Goal: Task Accomplishment & Management: Use online tool/utility

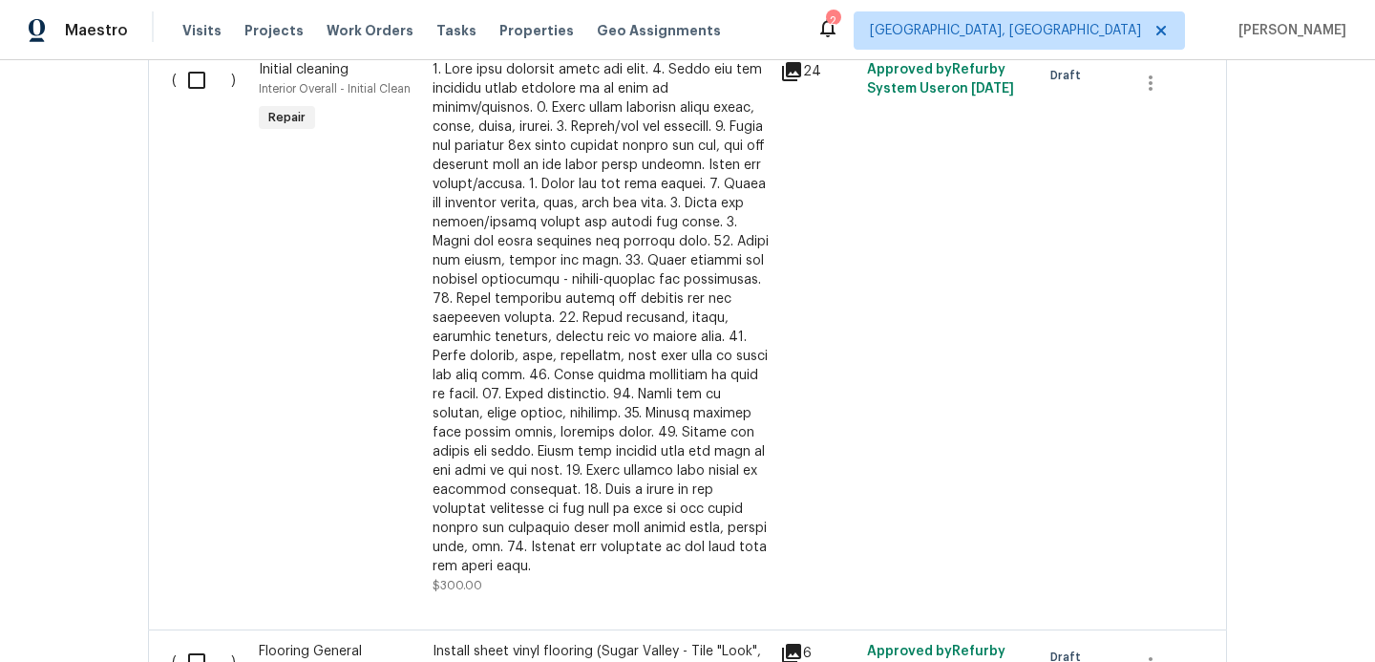
scroll to position [793, 0]
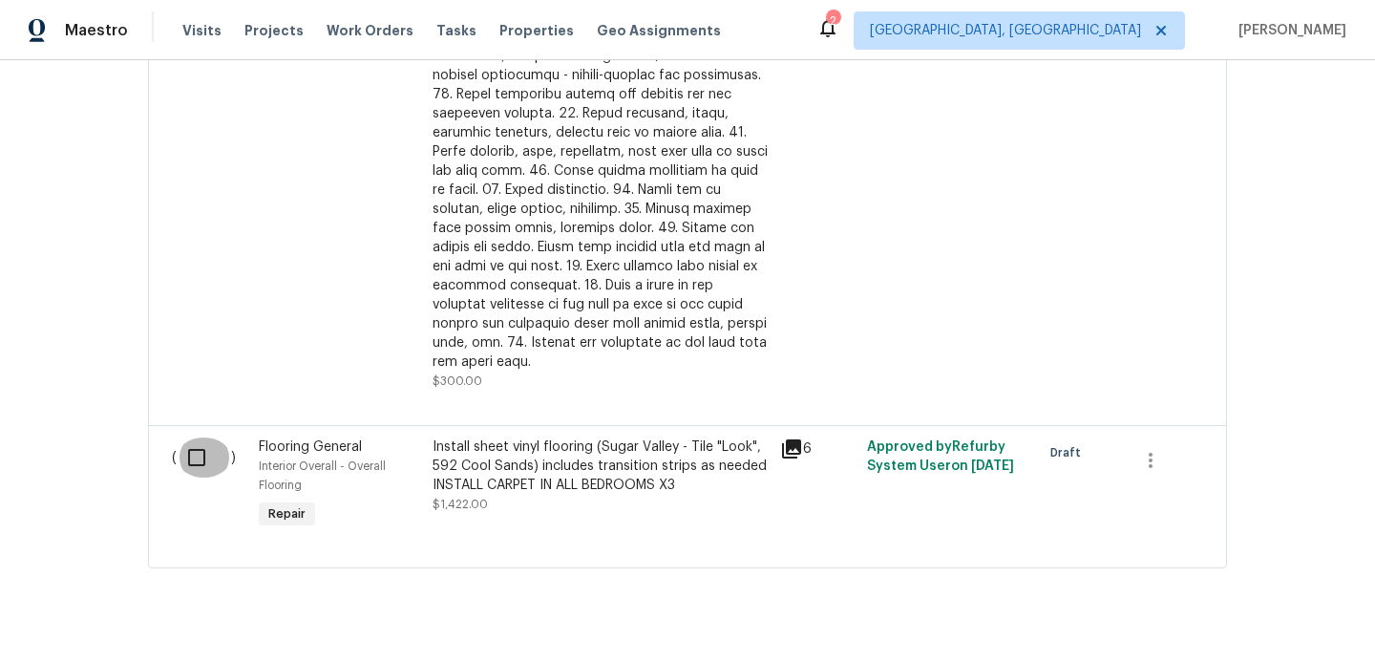
click at [196, 438] on input "checkbox" at bounding box center [204, 457] width 54 height 40
checkbox input "true"
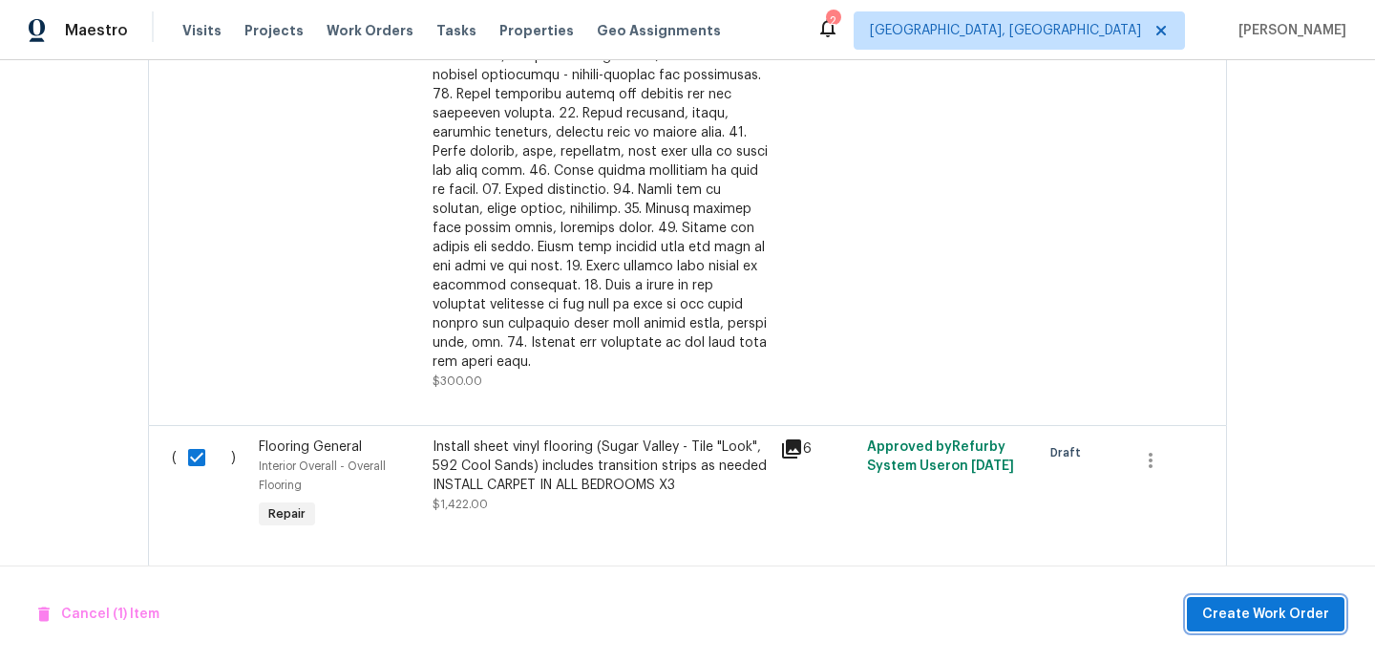
click at [1240, 609] on span "Create Work Order" at bounding box center [1265, 614] width 127 height 24
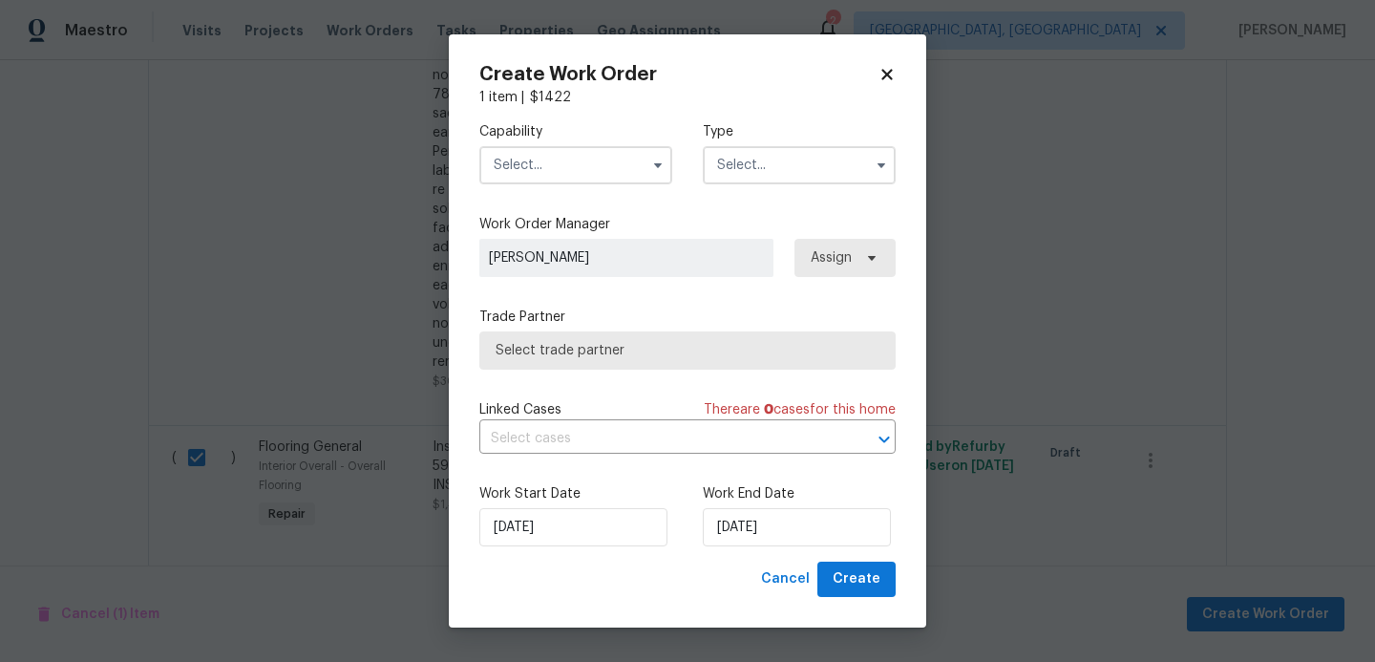
click at [584, 170] on input "text" at bounding box center [575, 165] width 193 height 38
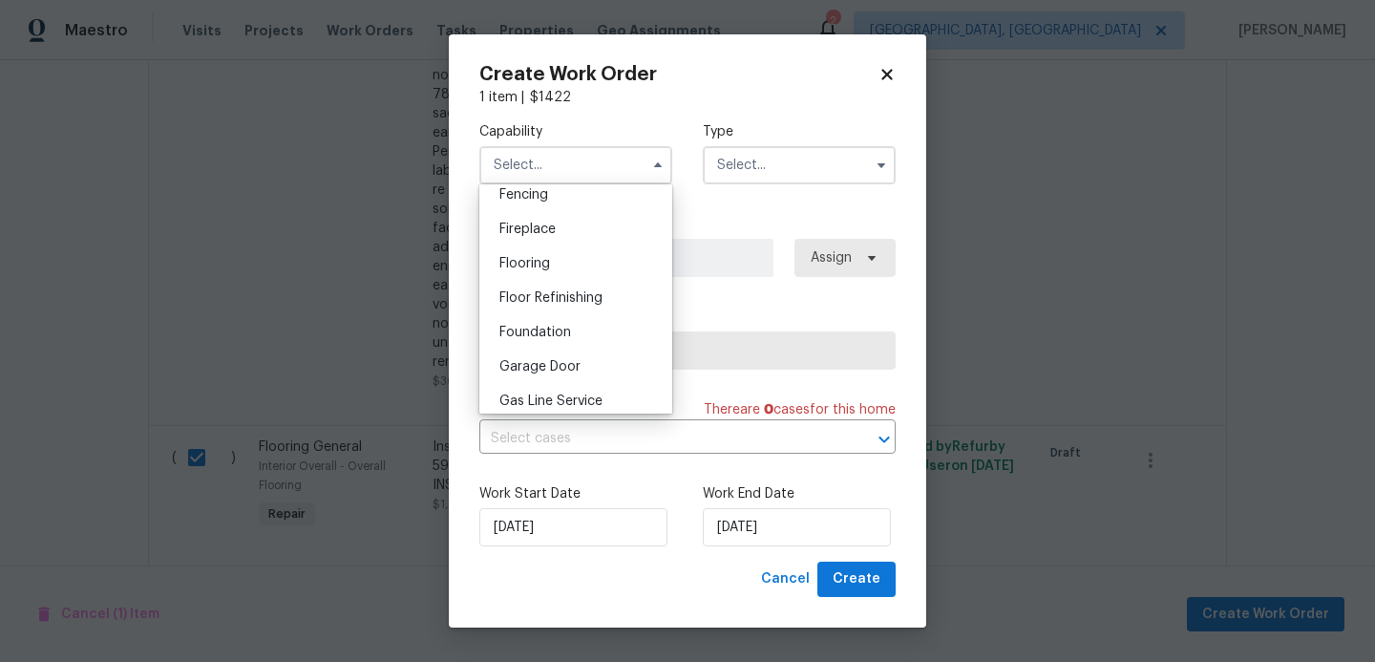
scroll to position [688, 0]
click at [548, 263] on span "Flooring" at bounding box center [524, 258] width 51 height 13
type input "Flooring"
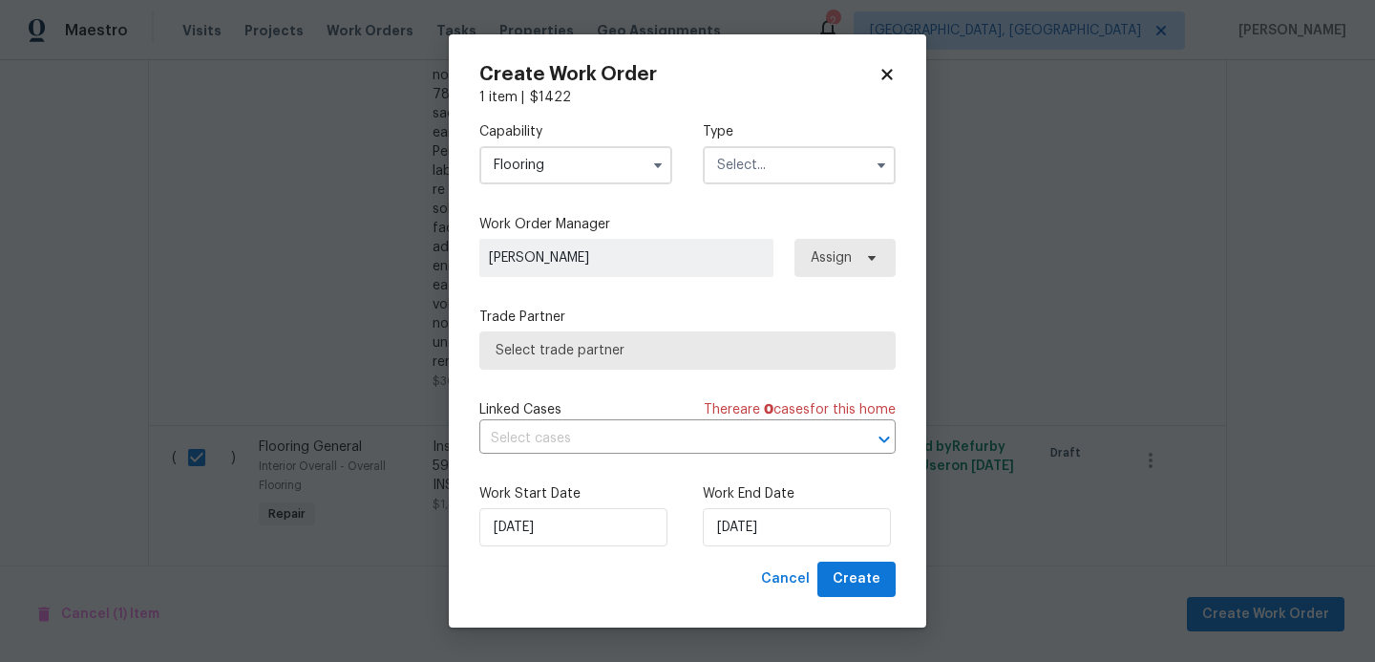
click at [810, 161] on input "text" at bounding box center [799, 165] width 193 height 38
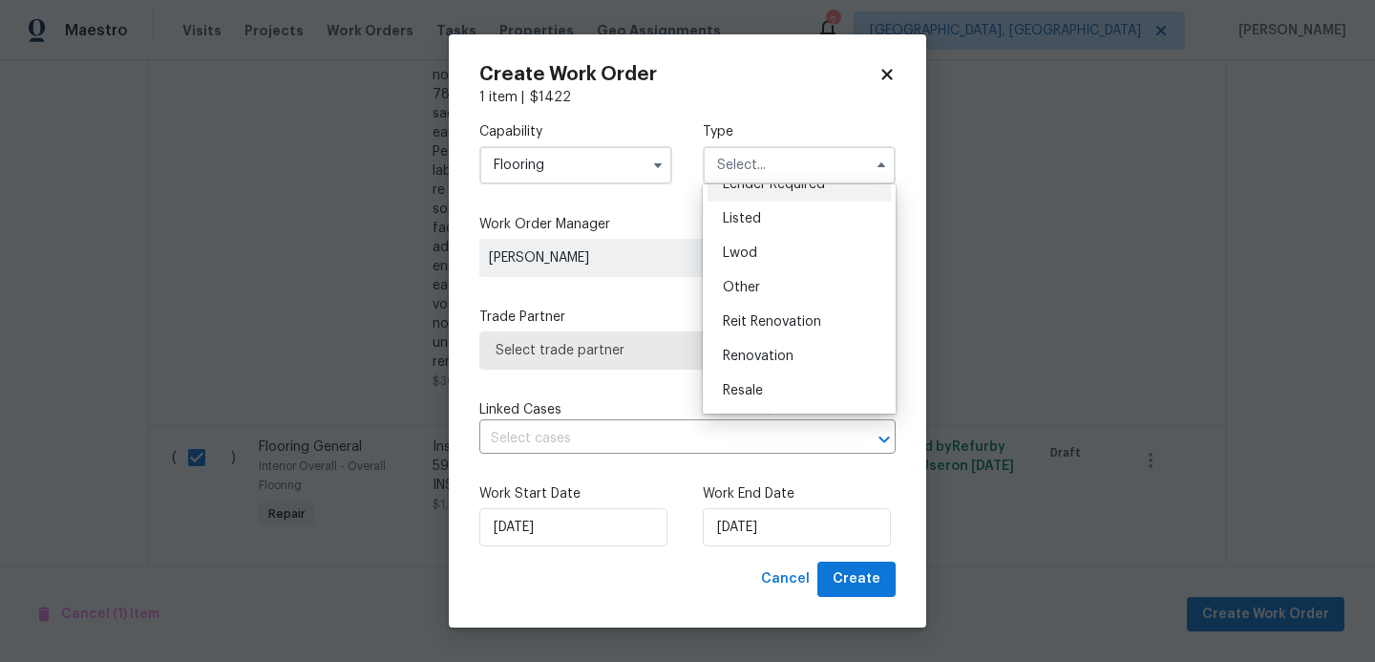
scroll to position [161, 0]
click at [785, 322] on span "Reit Renovation" at bounding box center [772, 319] width 98 height 13
type input "Reit Renovation"
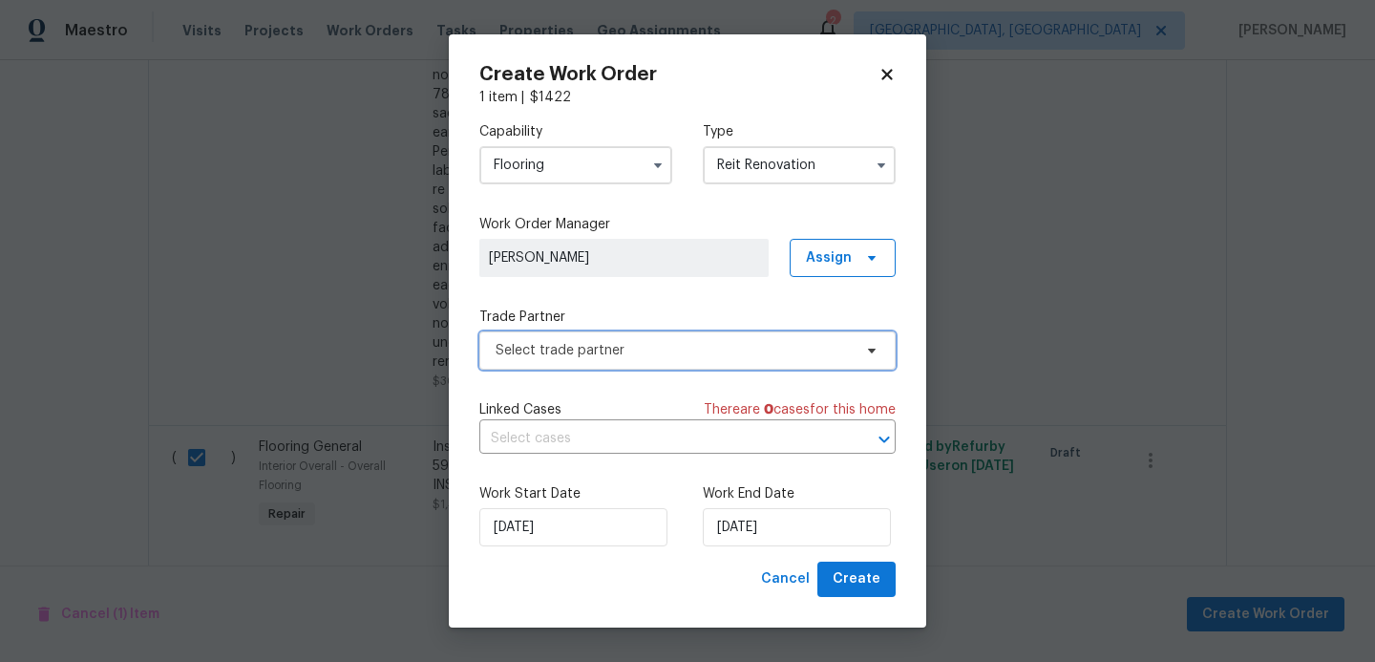
click at [647, 358] on span "Select trade partner" at bounding box center [673, 350] width 356 height 19
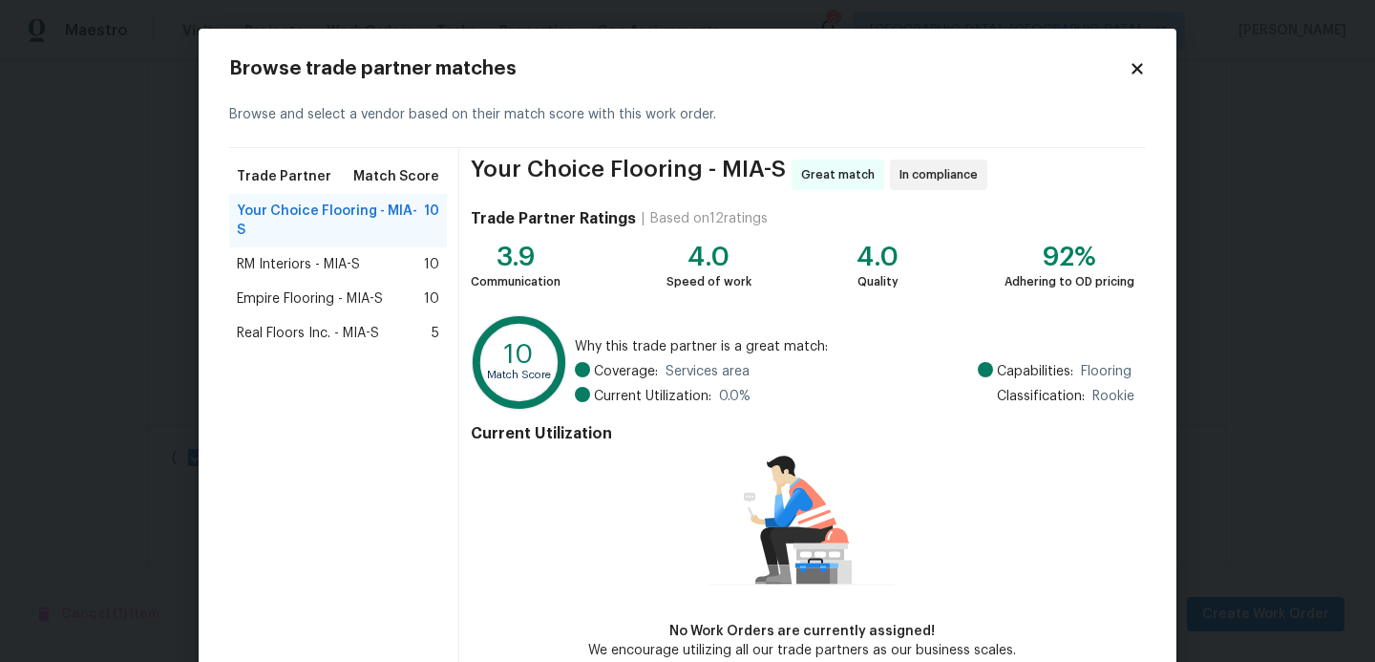
click at [306, 324] on span "Real Floors Inc. - MIA-S" at bounding box center [308, 333] width 142 height 19
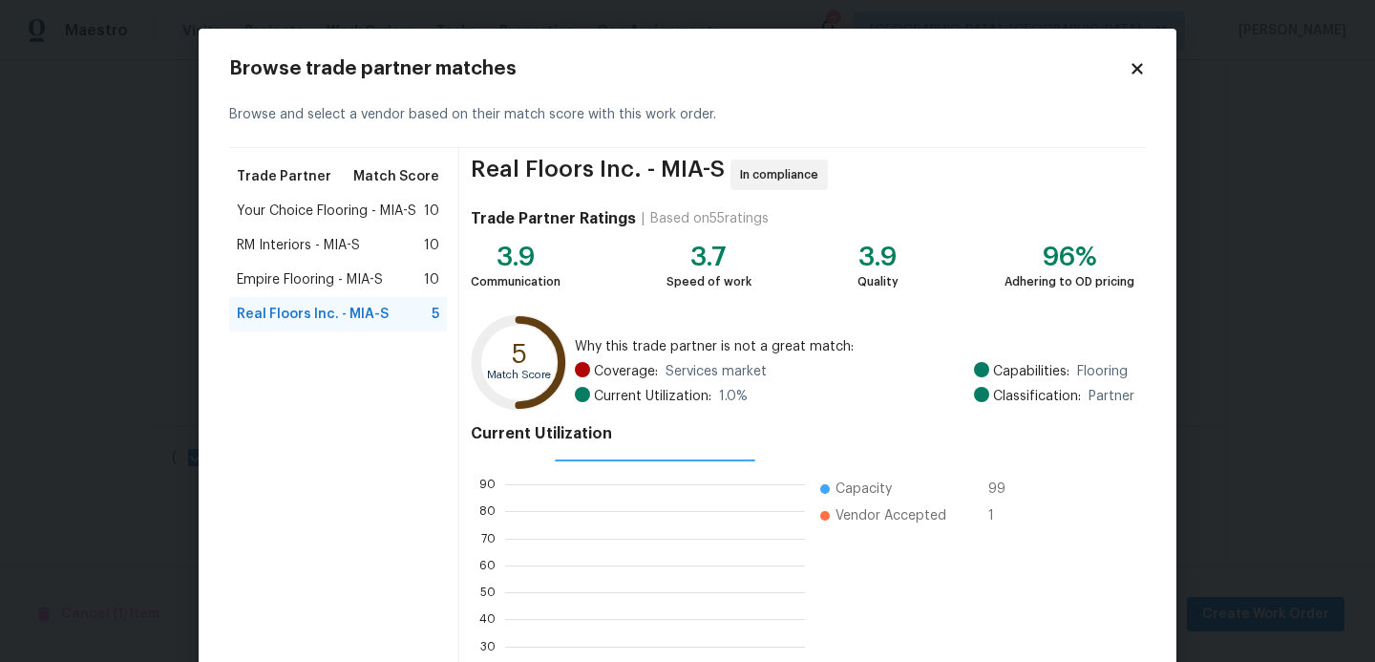
scroll to position [180, 0]
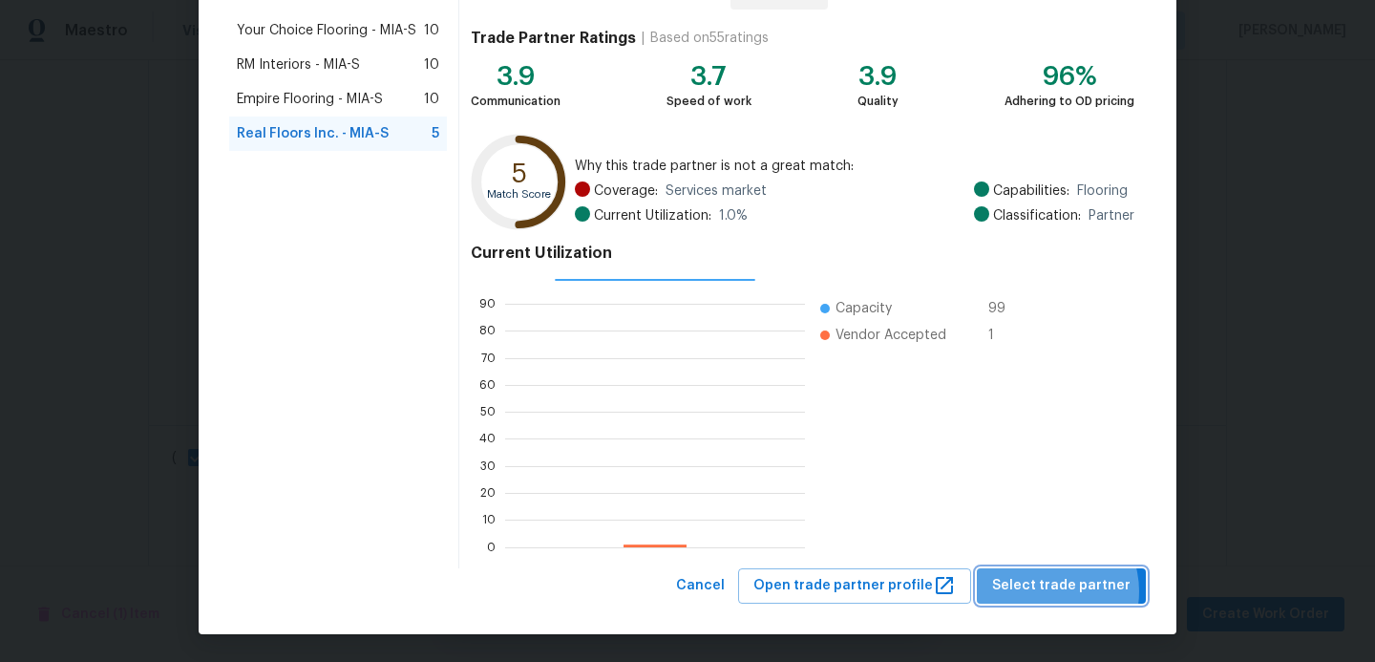
click at [1051, 591] on span "Select trade partner" at bounding box center [1061, 586] width 138 height 24
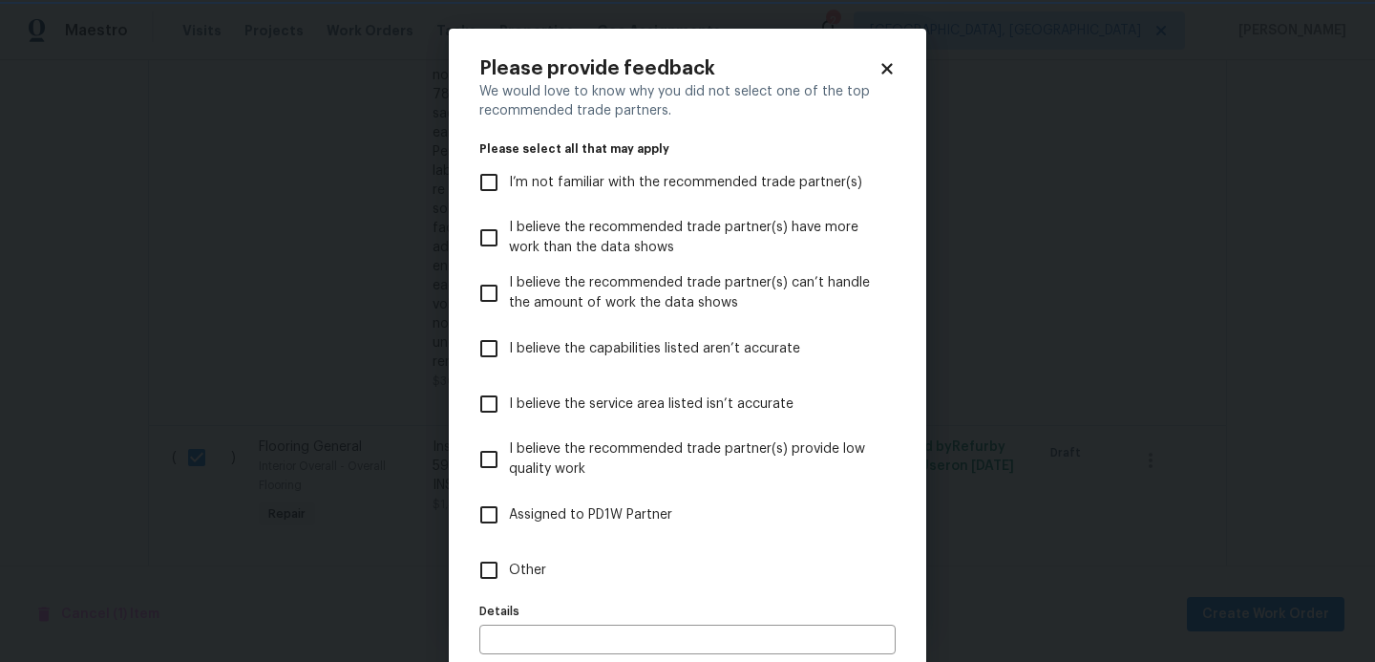
scroll to position [0, 0]
click at [496, 352] on input "I believe the capabilities listed aren’t accurate" at bounding box center [489, 348] width 40 height 40
checkbox input "true"
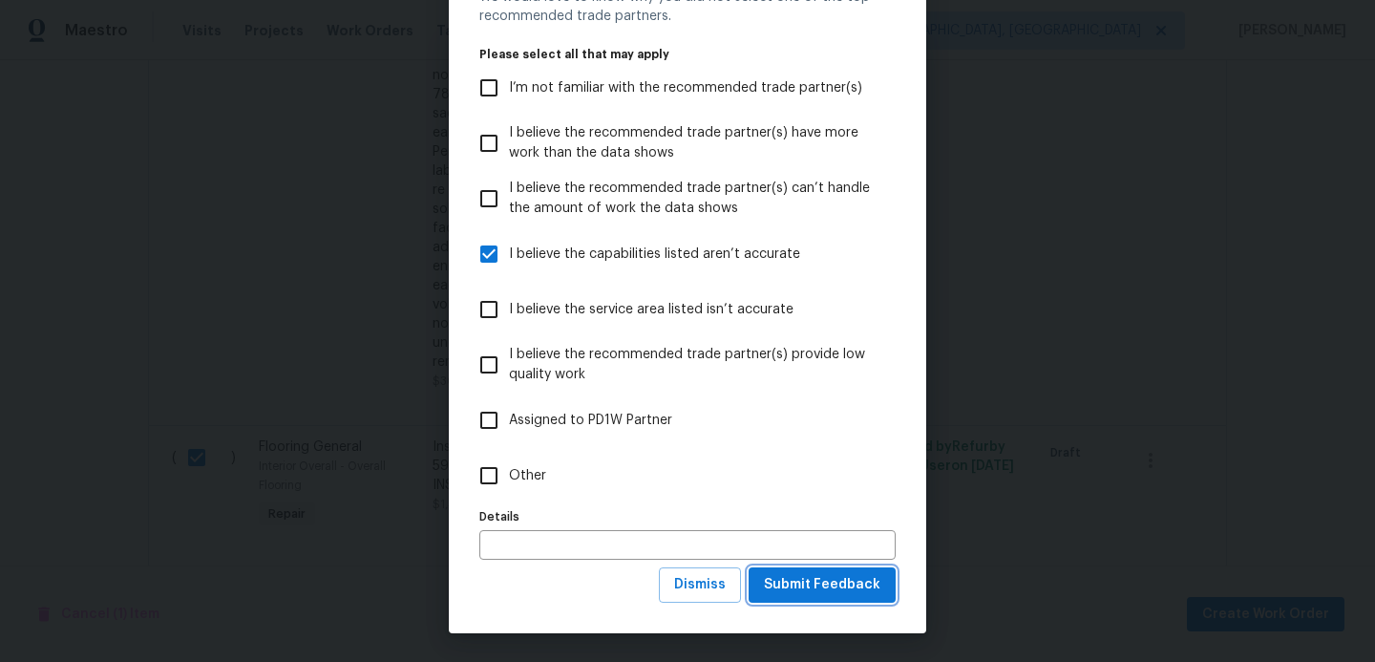
click at [810, 587] on span "Submit Feedback" at bounding box center [822, 585] width 116 height 24
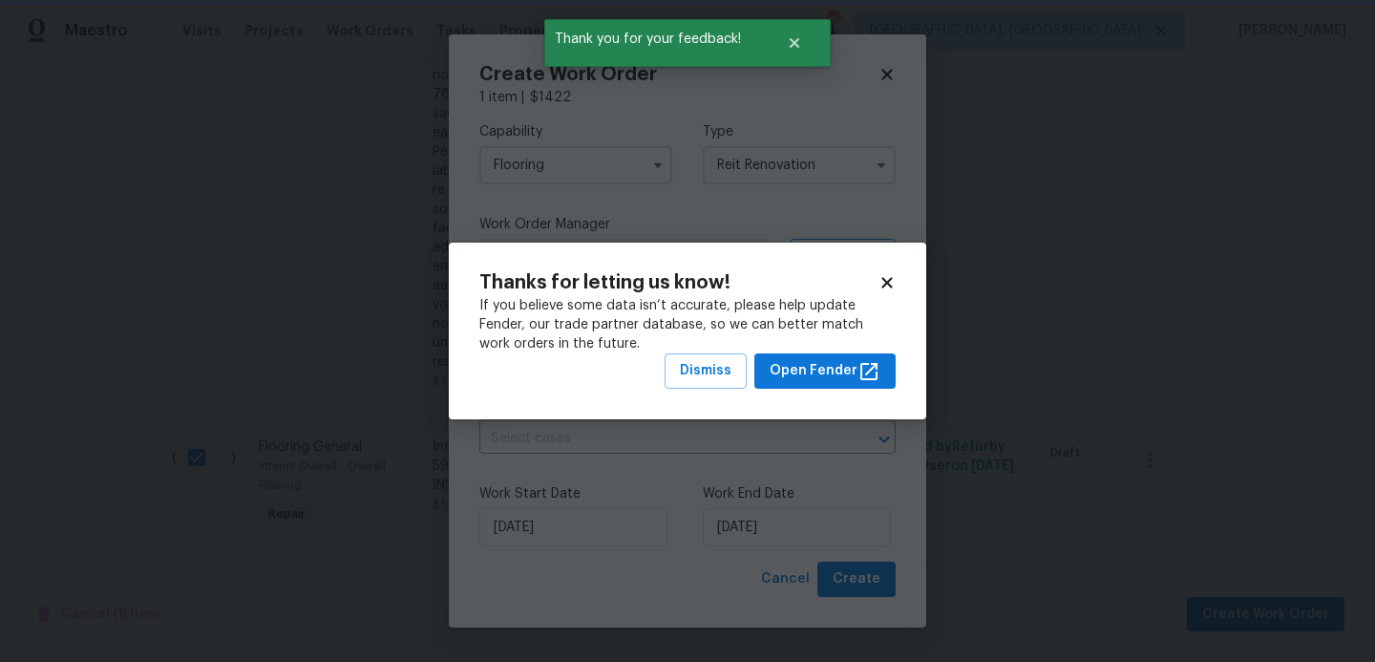
scroll to position [0, 0]
click at [717, 361] on span "Dismiss" at bounding box center [706, 371] width 52 height 24
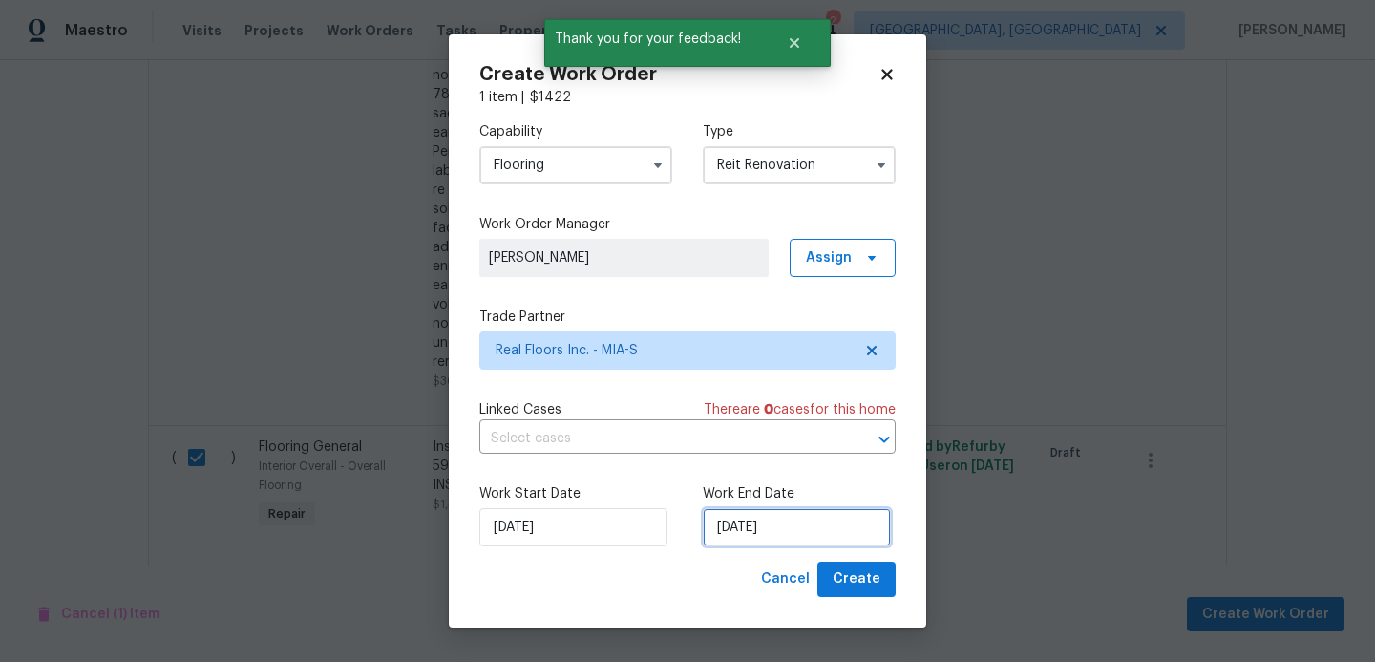
click at [803, 536] on input "[DATE]" at bounding box center [797, 527] width 188 height 38
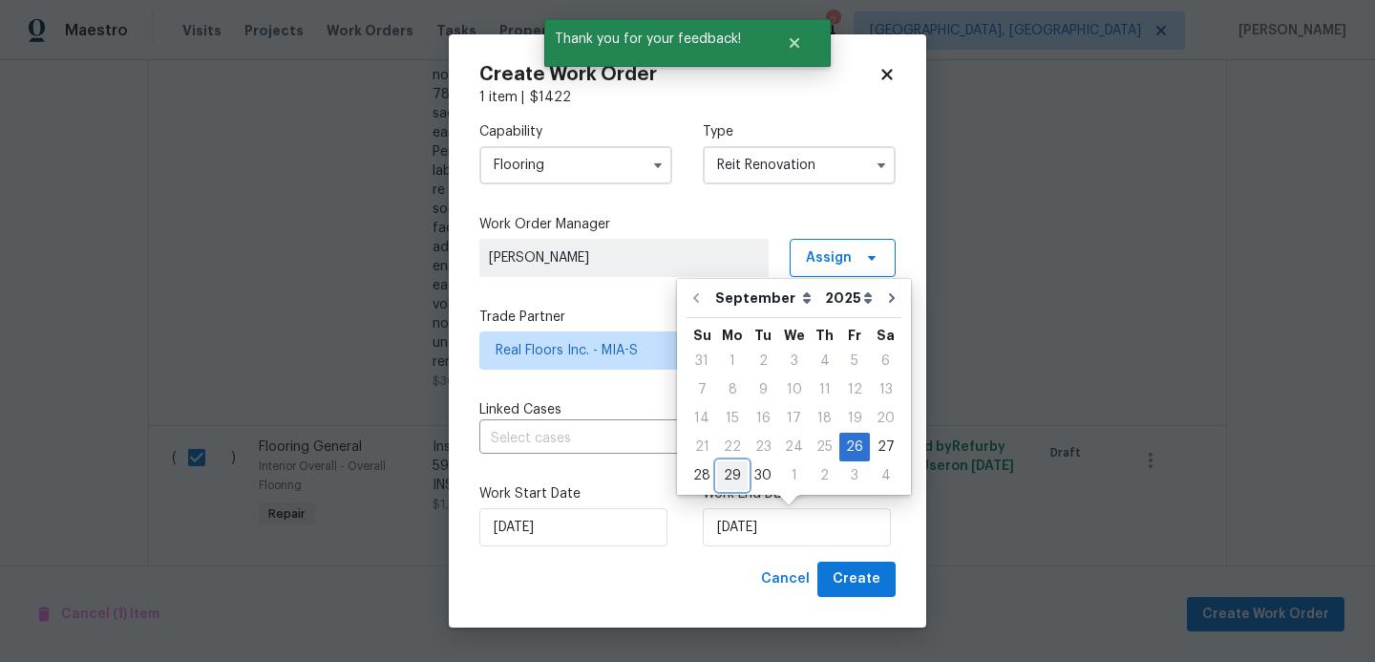
click at [729, 471] on div "29" at bounding box center [732, 475] width 31 height 27
type input "[DATE]"
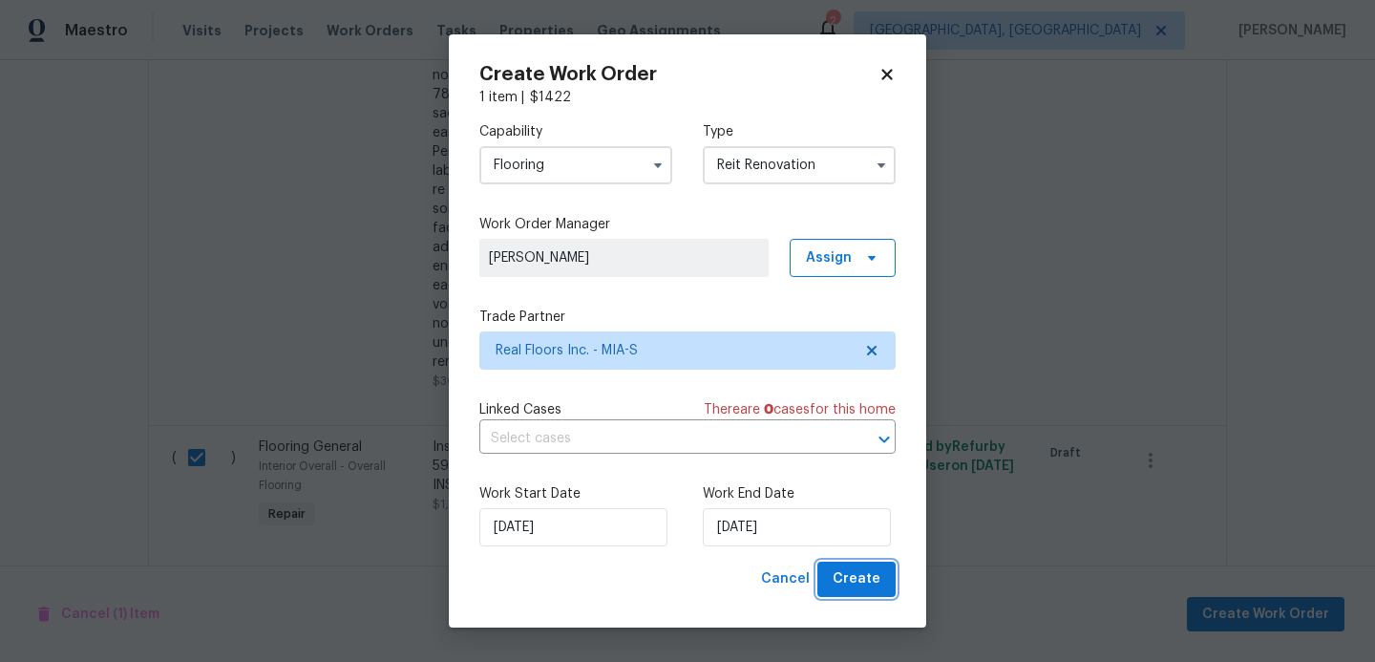
click at [846, 583] on span "Create" at bounding box center [856, 579] width 48 height 24
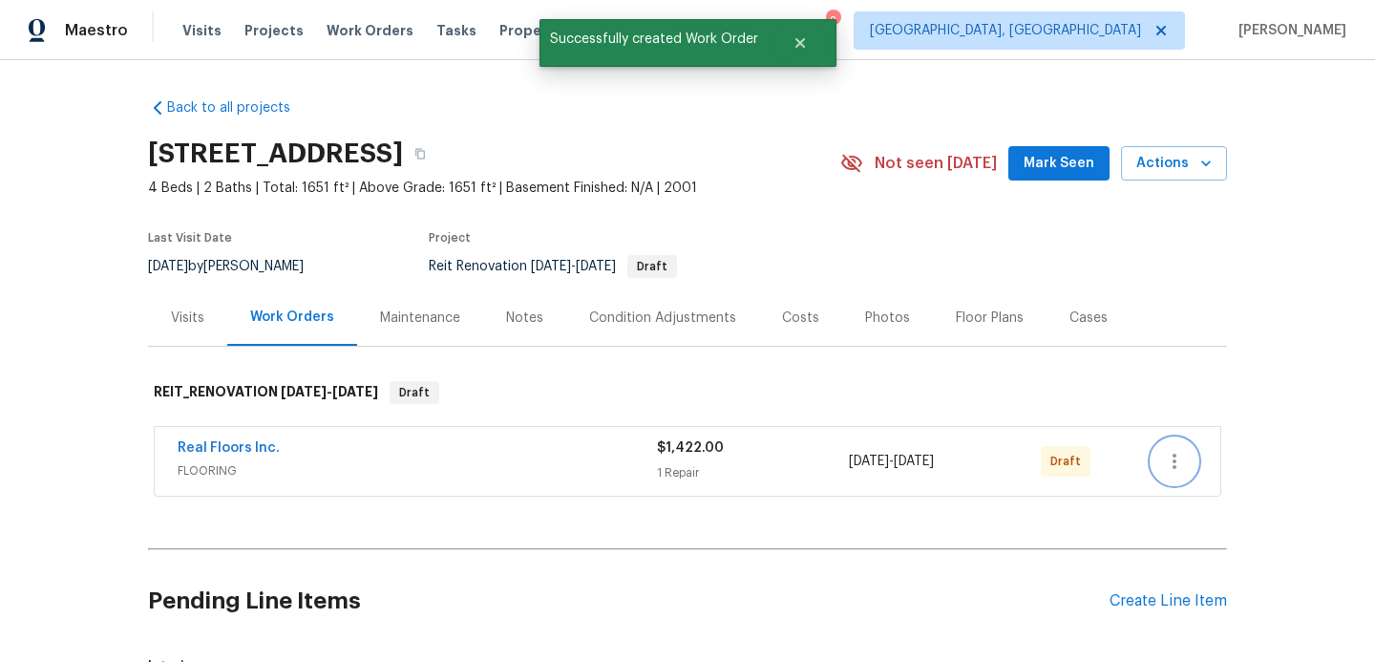
click at [1176, 459] on icon "button" at bounding box center [1174, 461] width 23 height 23
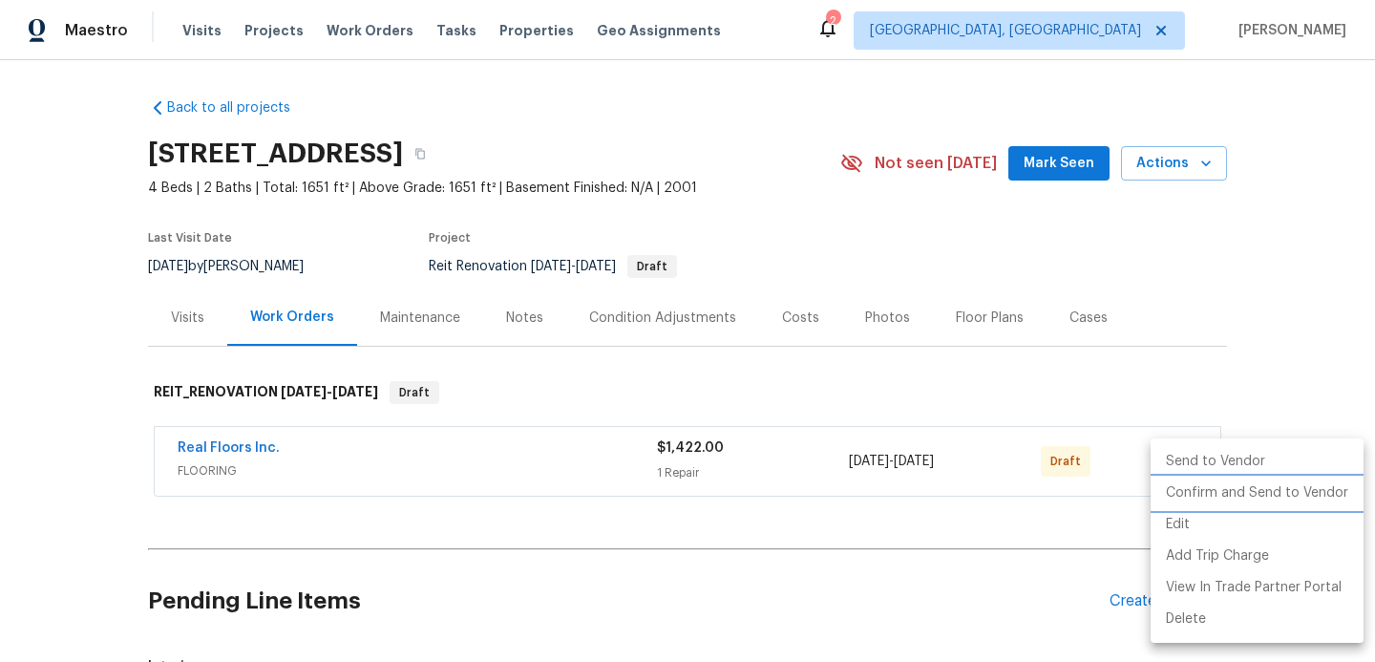
click at [1177, 496] on li "Confirm and Send to Vendor" at bounding box center [1256, 493] width 213 height 32
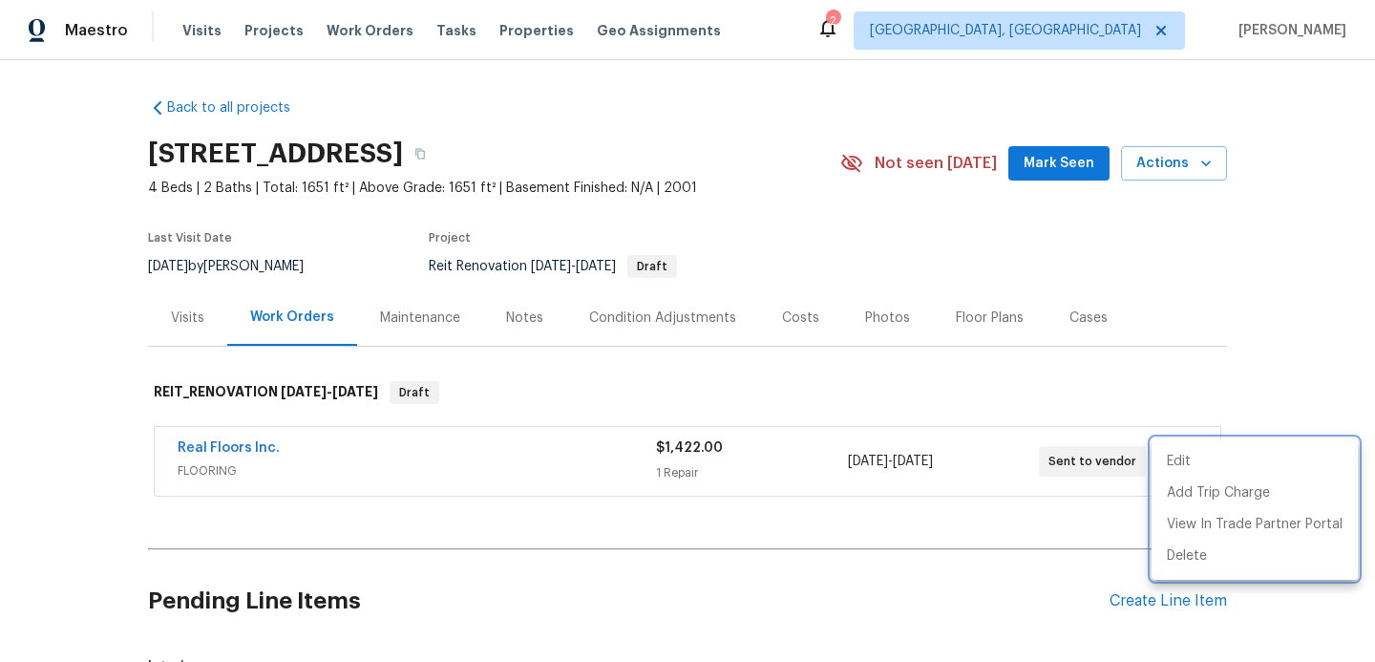
click at [673, 616] on div at bounding box center [687, 331] width 1375 height 662
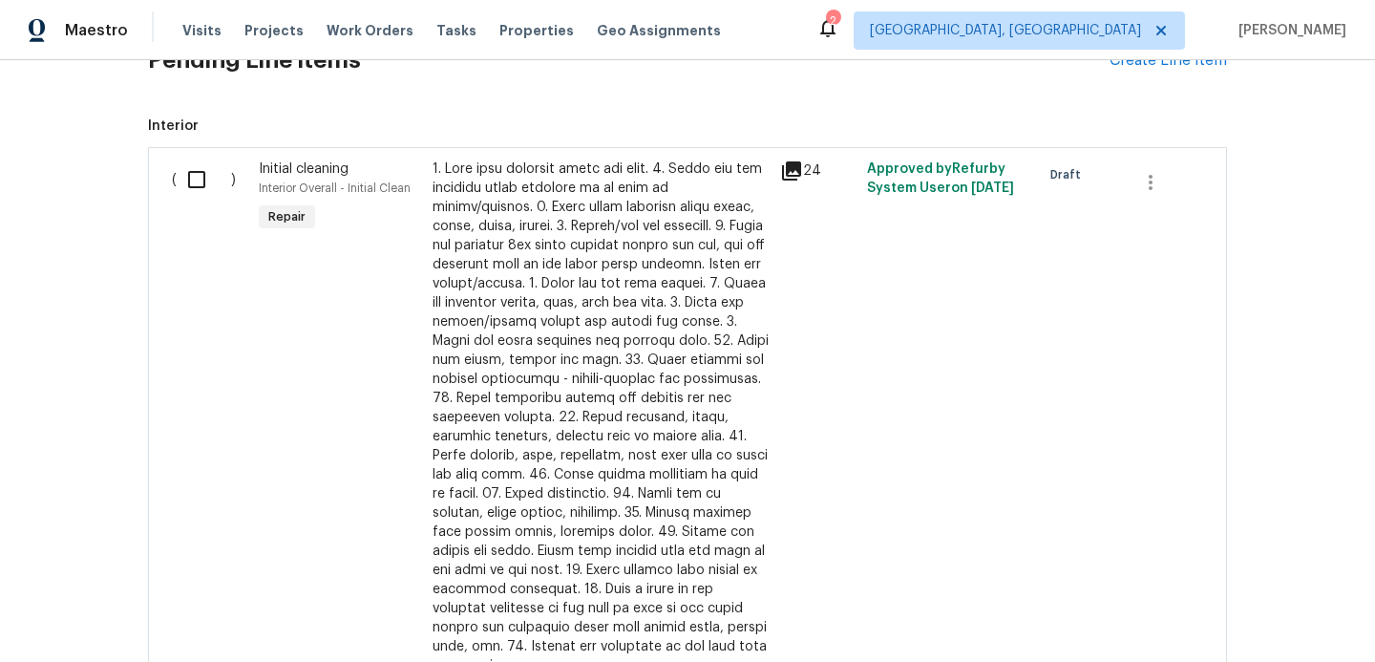
scroll to position [500, 0]
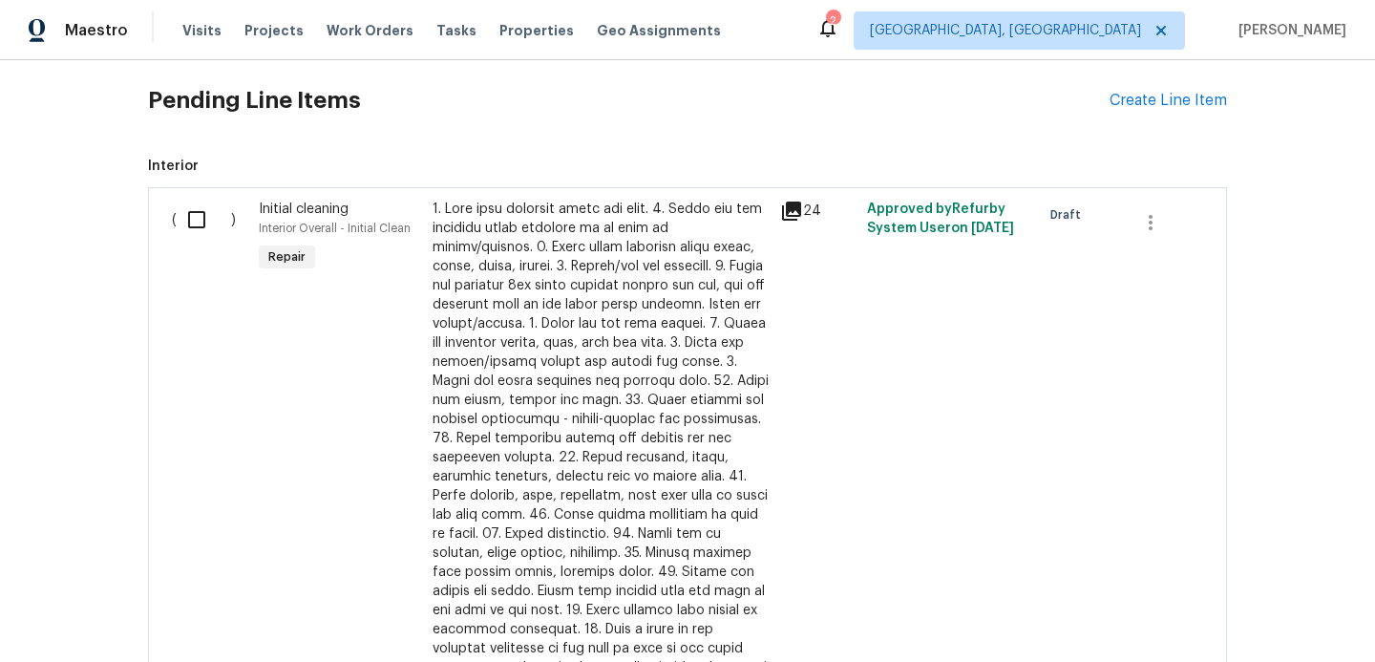
click at [194, 224] on input "checkbox" at bounding box center [204, 220] width 54 height 40
checkbox input "true"
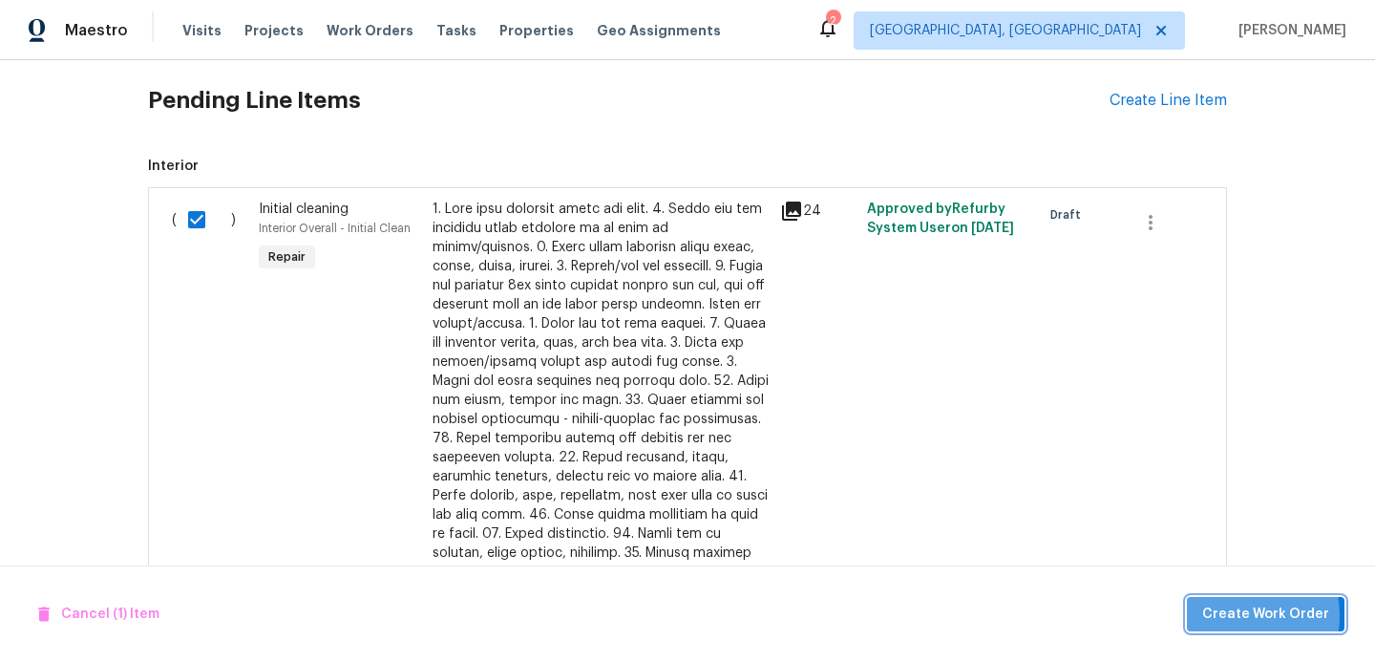
click at [1245, 615] on span "Create Work Order" at bounding box center [1265, 614] width 127 height 24
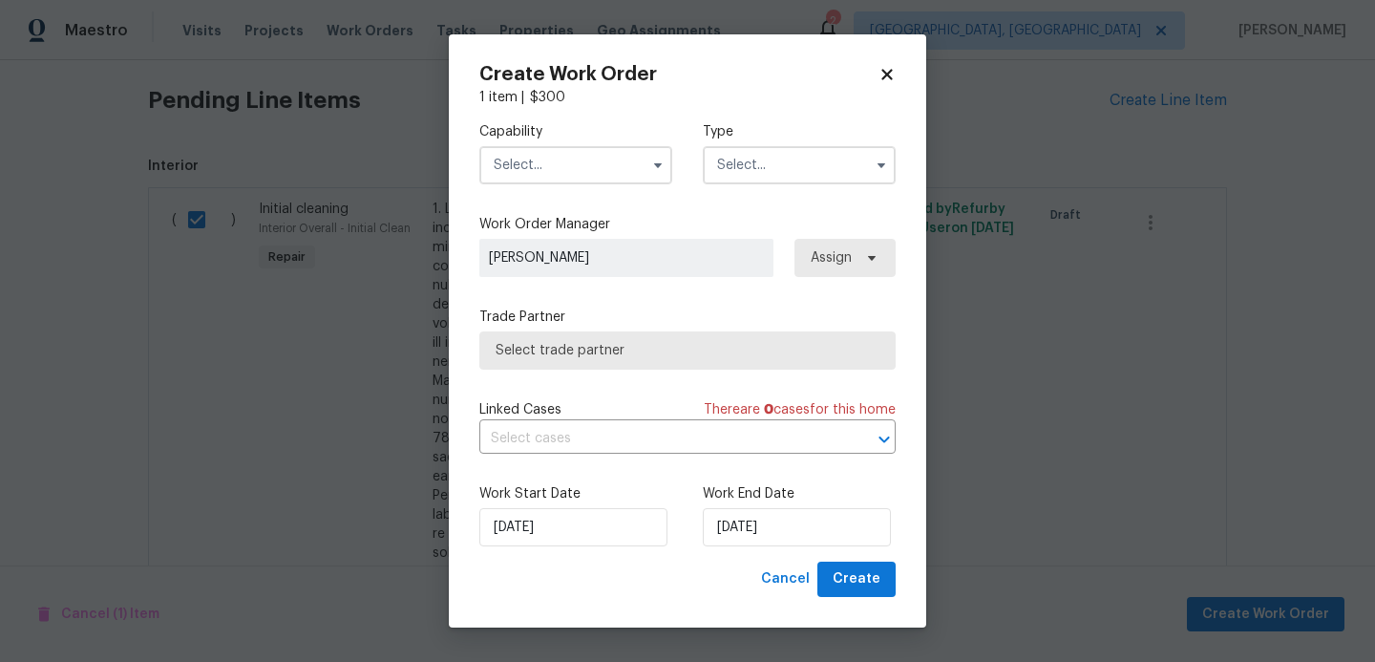
click at [564, 164] on input "text" at bounding box center [575, 165] width 193 height 38
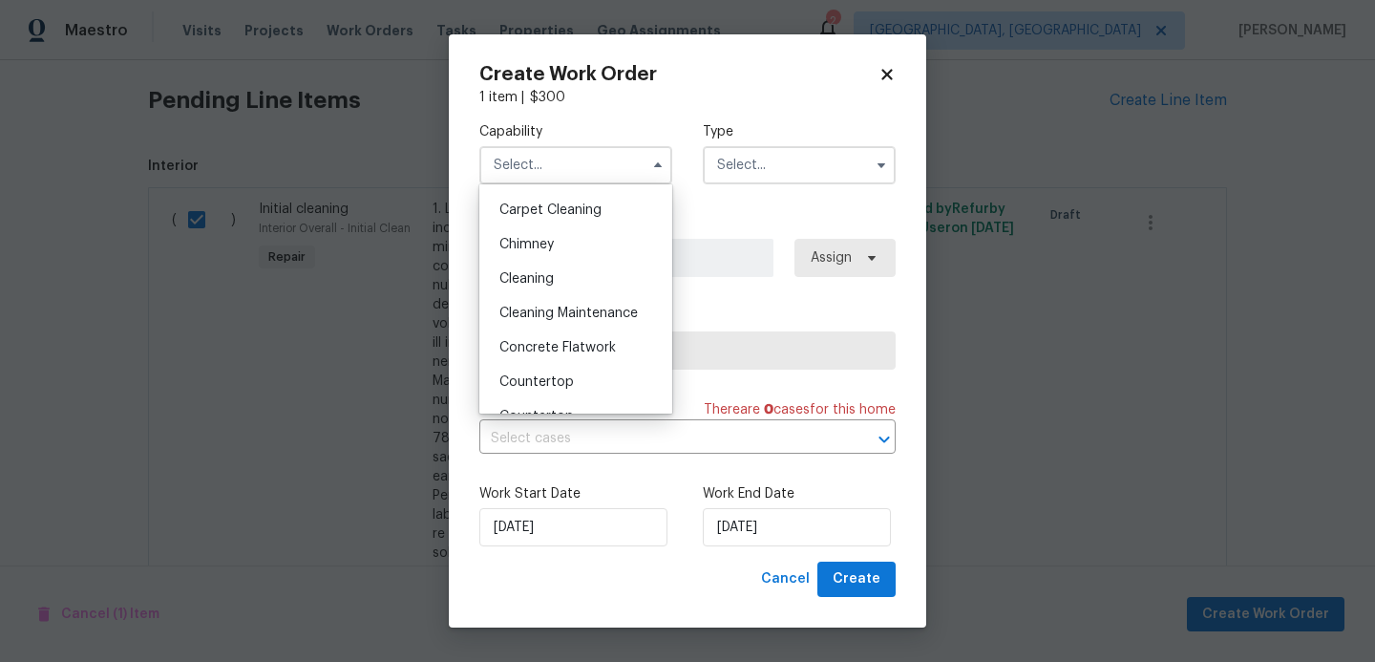
scroll to position [206, 0]
click at [549, 277] on span "Cleaning" at bounding box center [526, 274] width 54 height 13
type input "Cleaning"
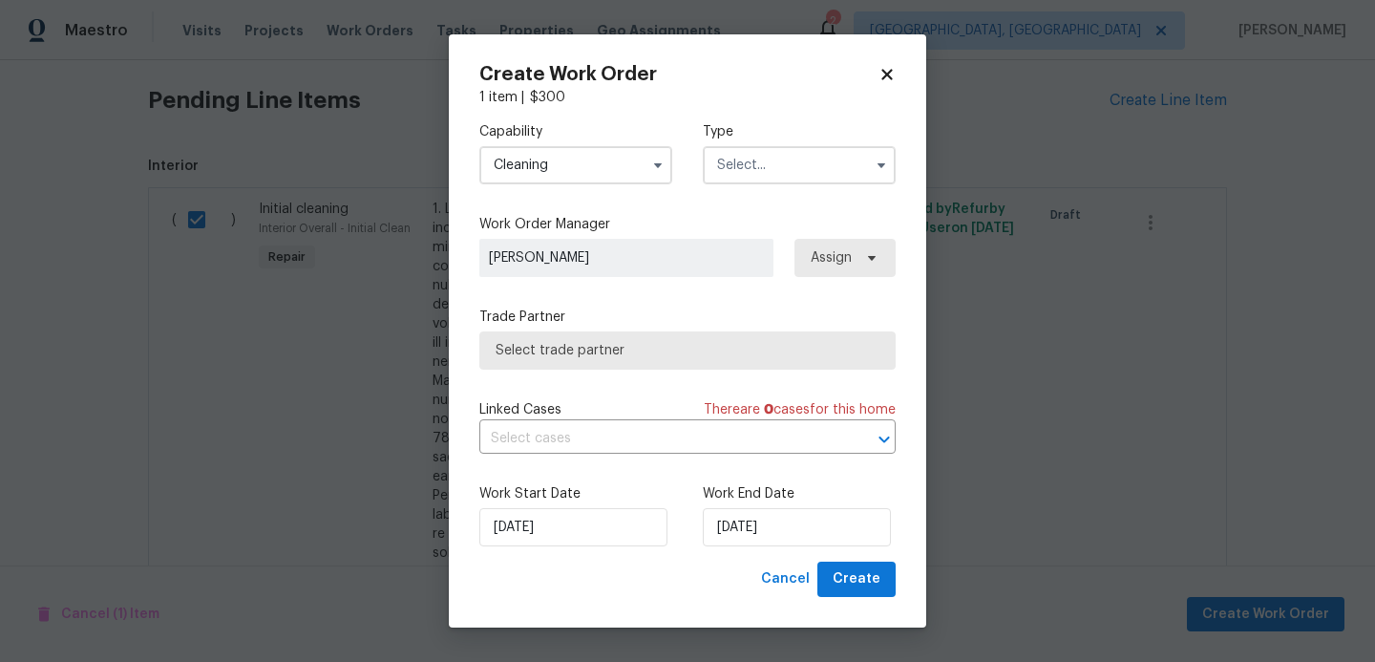
click at [784, 159] on input "text" at bounding box center [799, 165] width 193 height 38
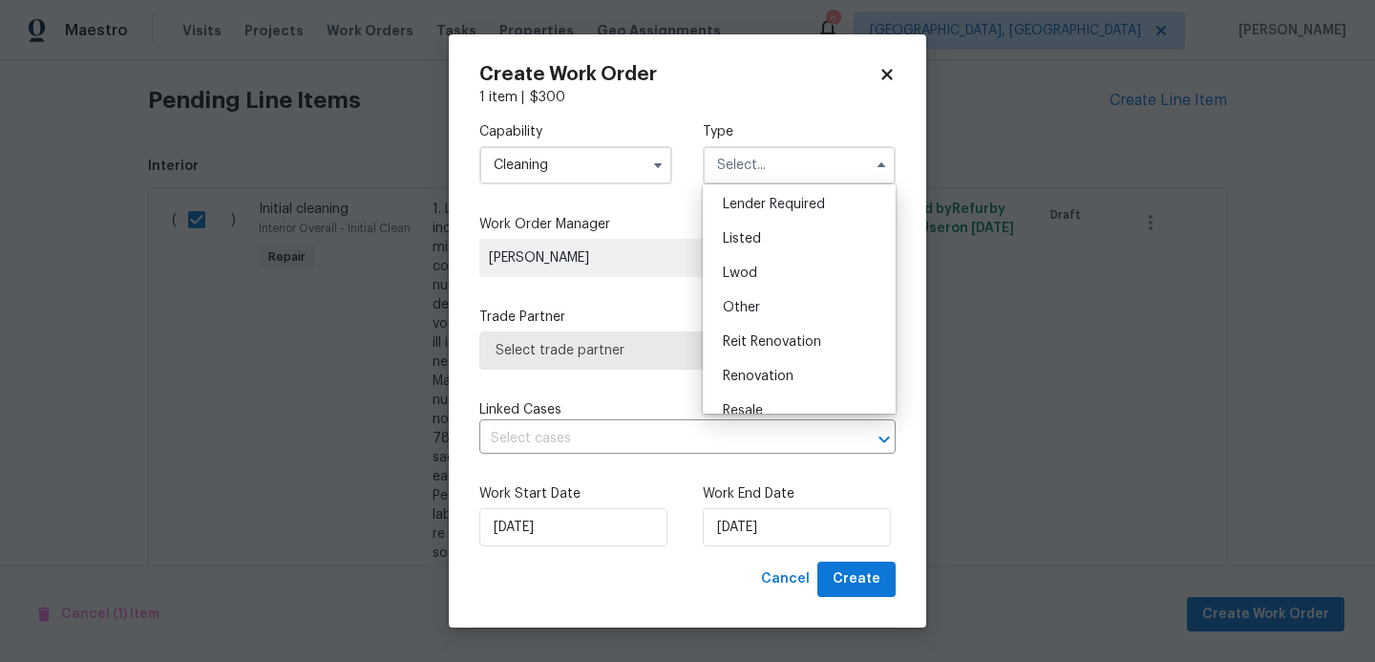
scroll to position [141, 0]
click at [776, 340] on span "Reit Renovation" at bounding box center [772, 339] width 98 height 13
type input "Reit Renovation"
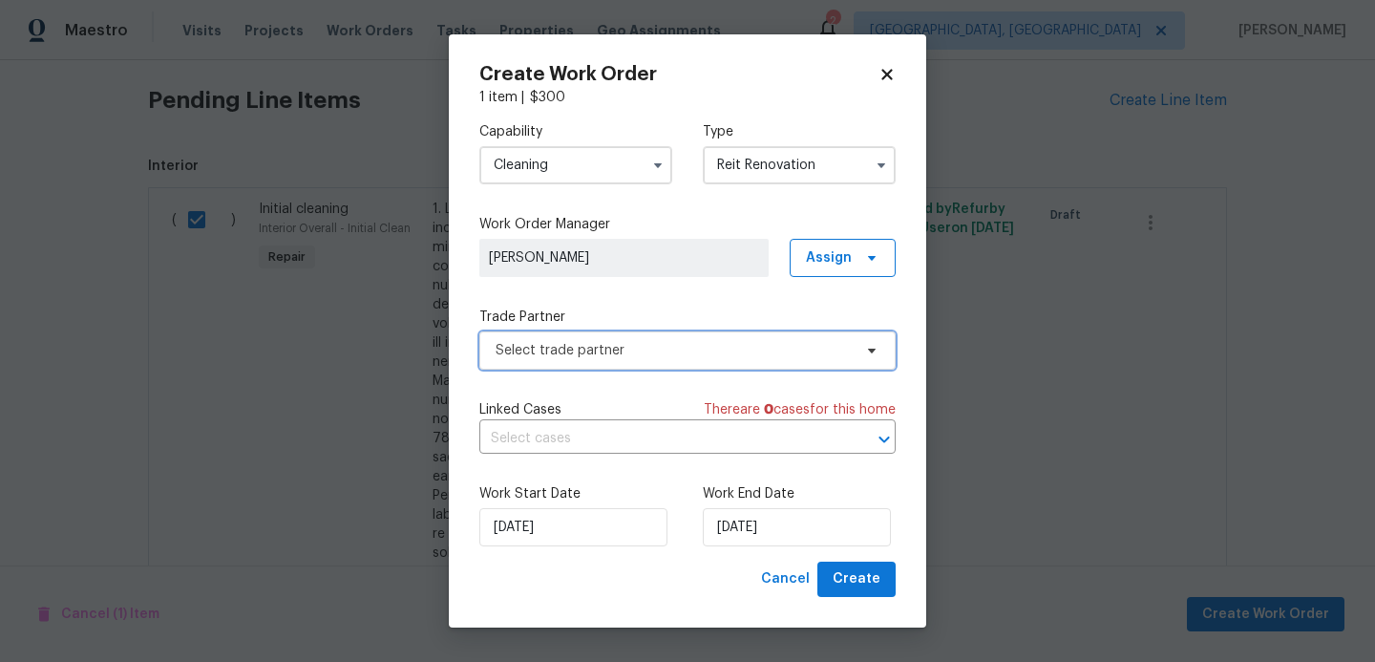
click at [623, 342] on span "Select trade partner" at bounding box center [673, 350] width 356 height 19
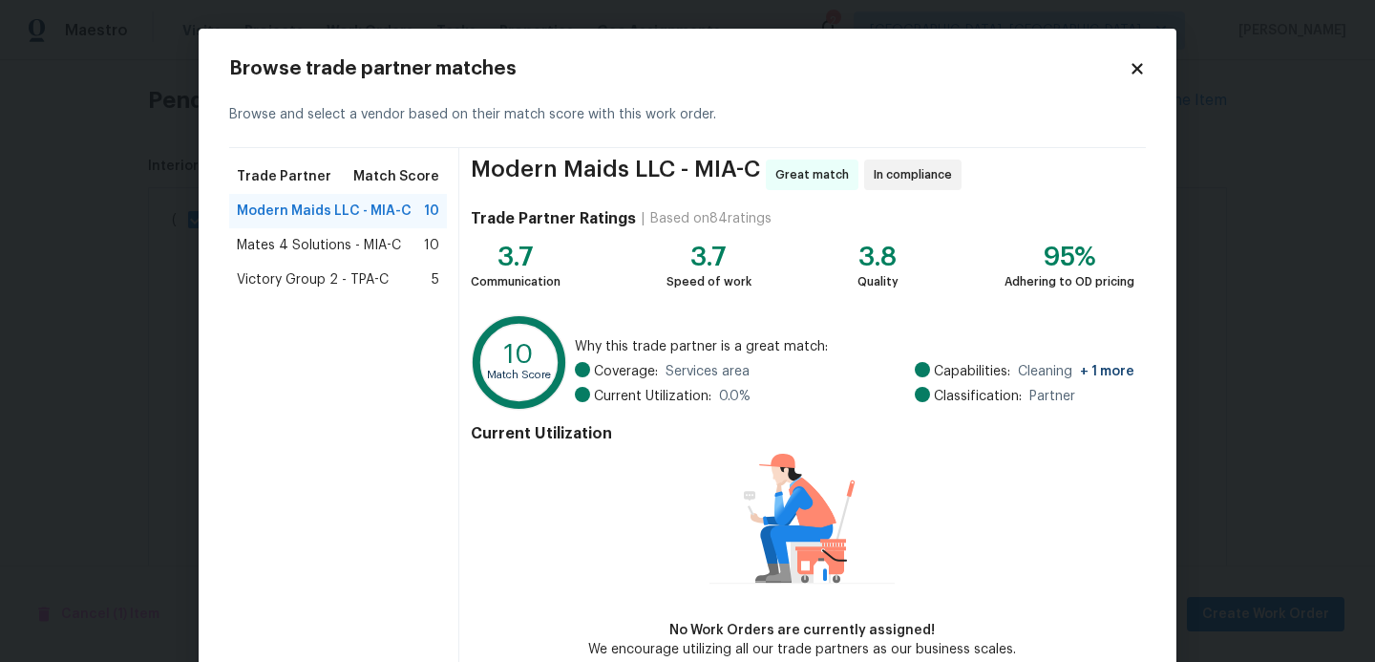
click at [367, 245] on span "Mates 4 Solutions - MIA-C" at bounding box center [319, 245] width 164 height 19
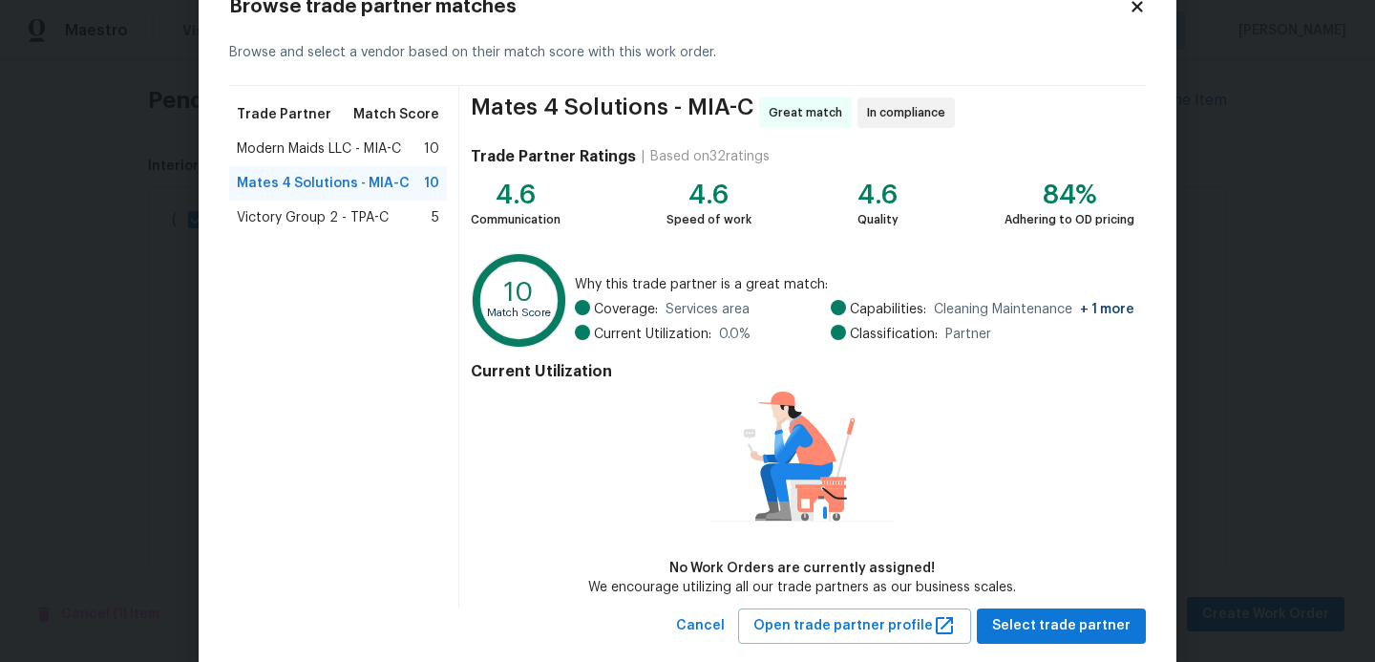
scroll to position [101, 0]
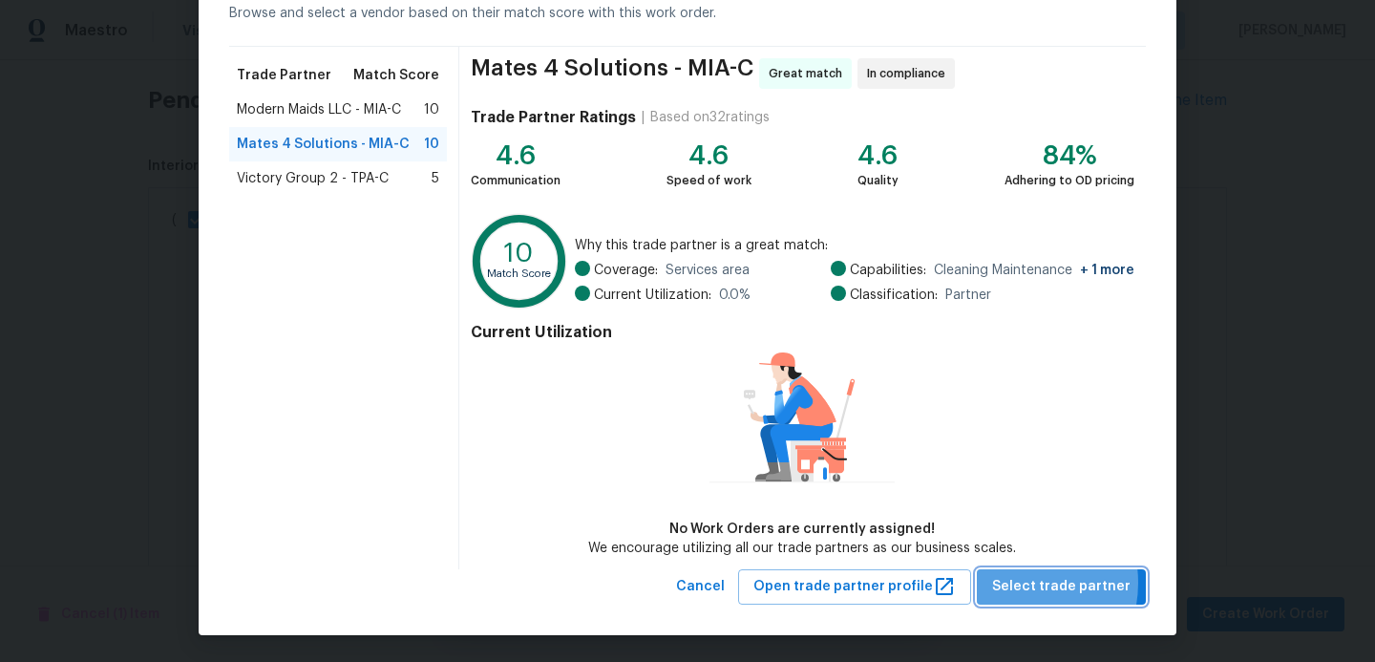
click at [1019, 581] on span "Select trade partner" at bounding box center [1061, 587] width 138 height 24
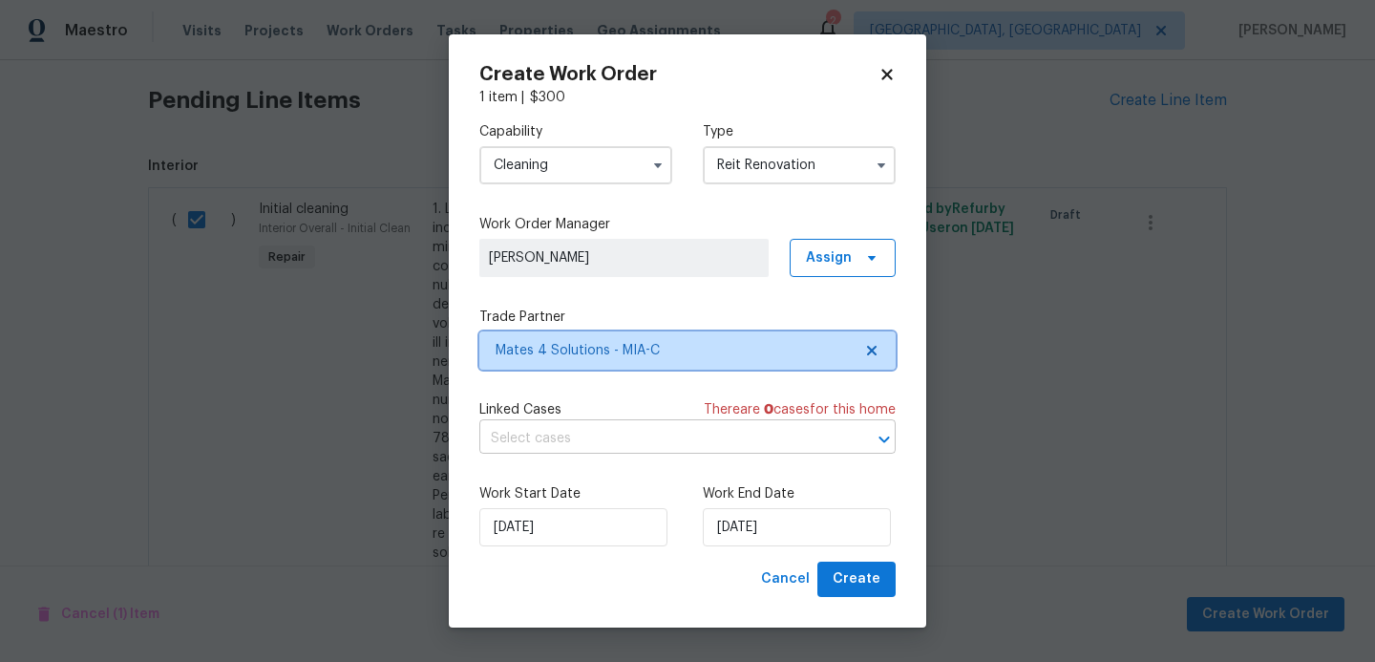
scroll to position [0, 0]
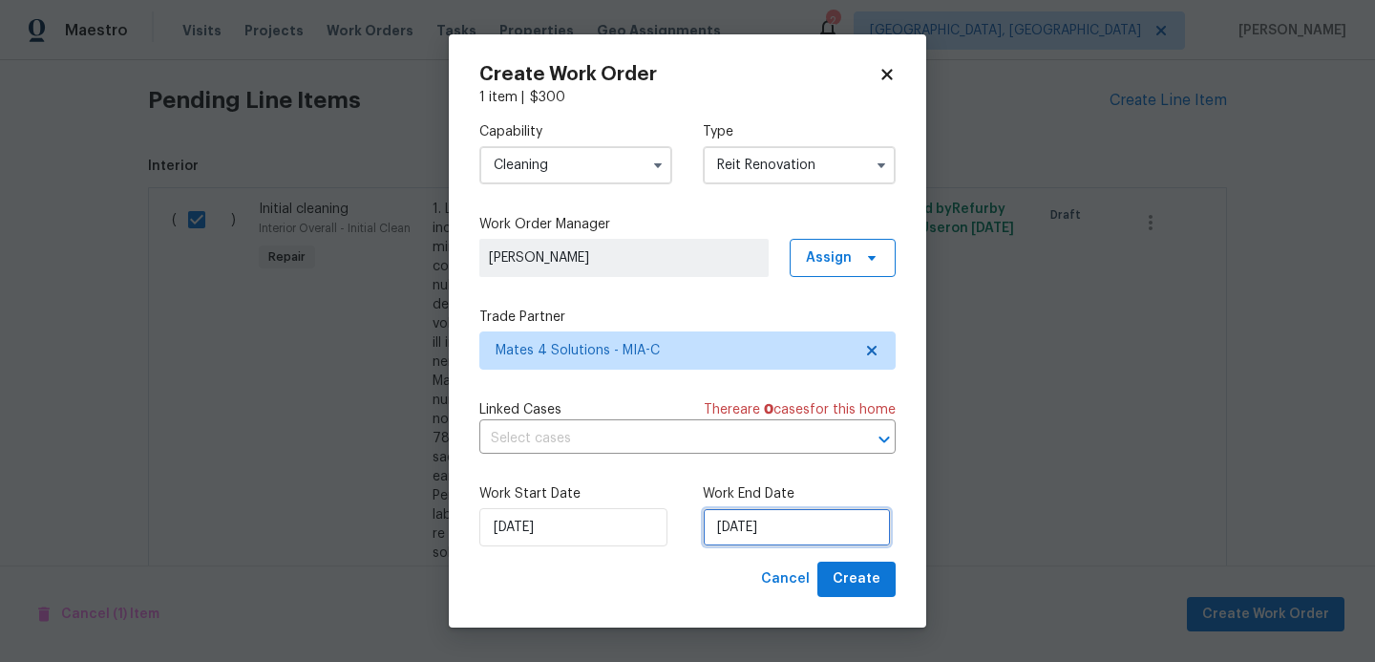
click at [785, 535] on input "[DATE]" at bounding box center [797, 527] width 188 height 38
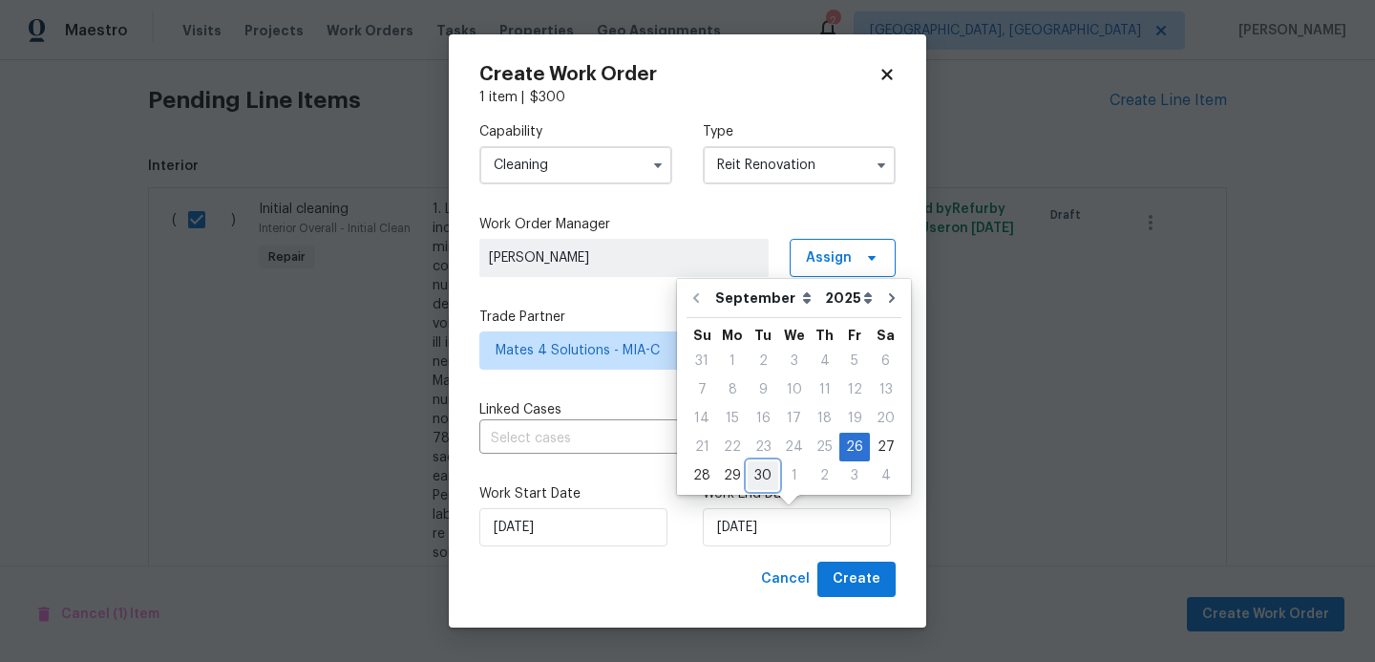
click at [761, 479] on div "30" at bounding box center [762, 475] width 31 height 27
type input "[DATE]"
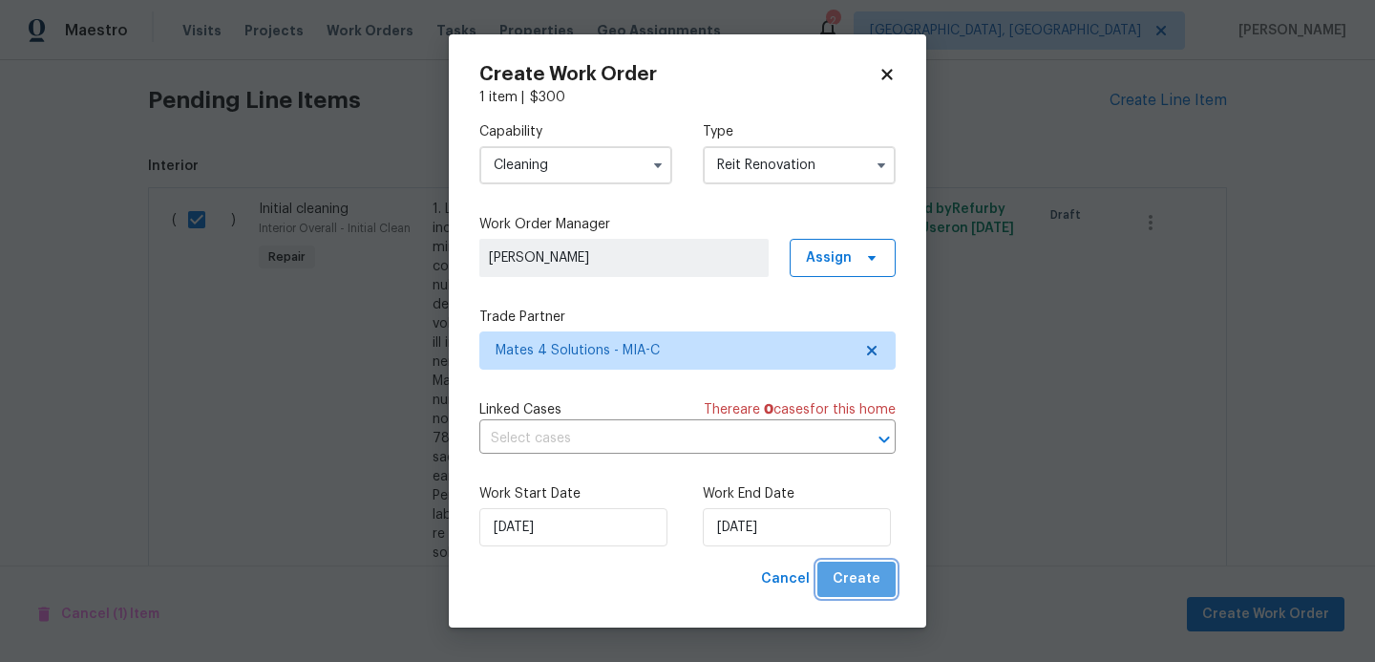
click at [863, 587] on span "Create" at bounding box center [856, 579] width 48 height 24
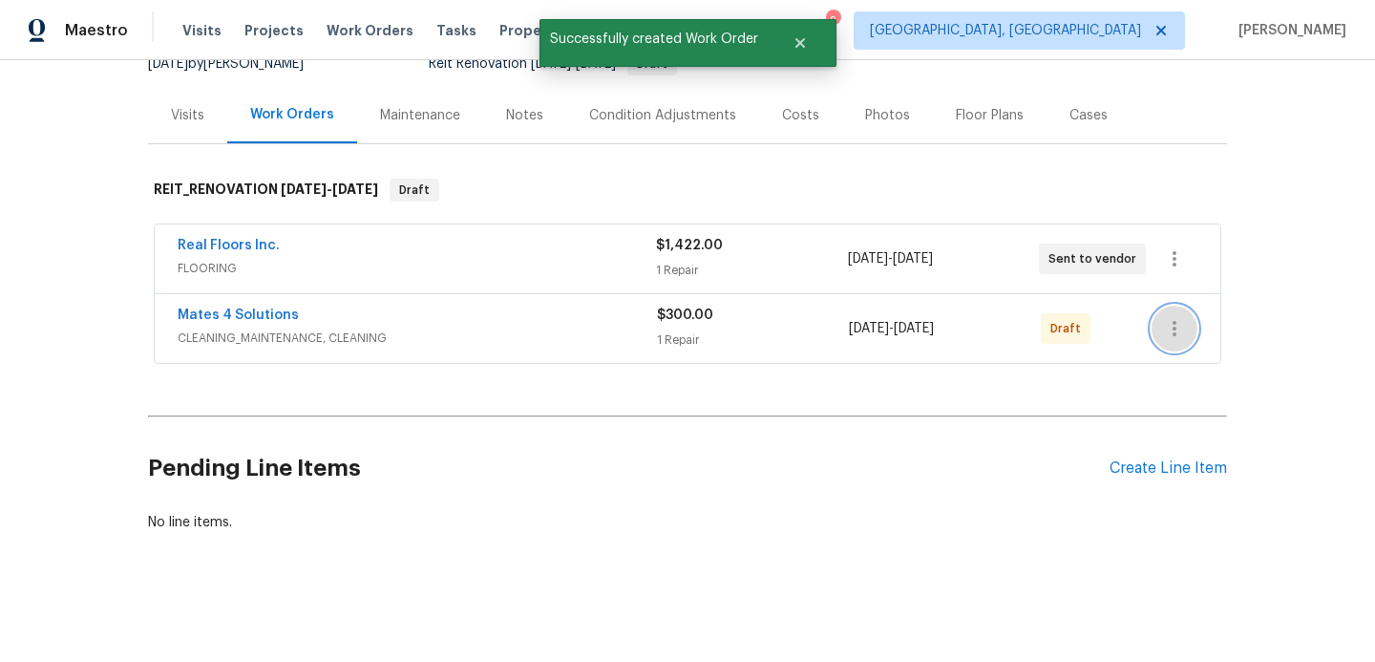
click at [1177, 334] on icon "button" at bounding box center [1174, 328] width 23 height 23
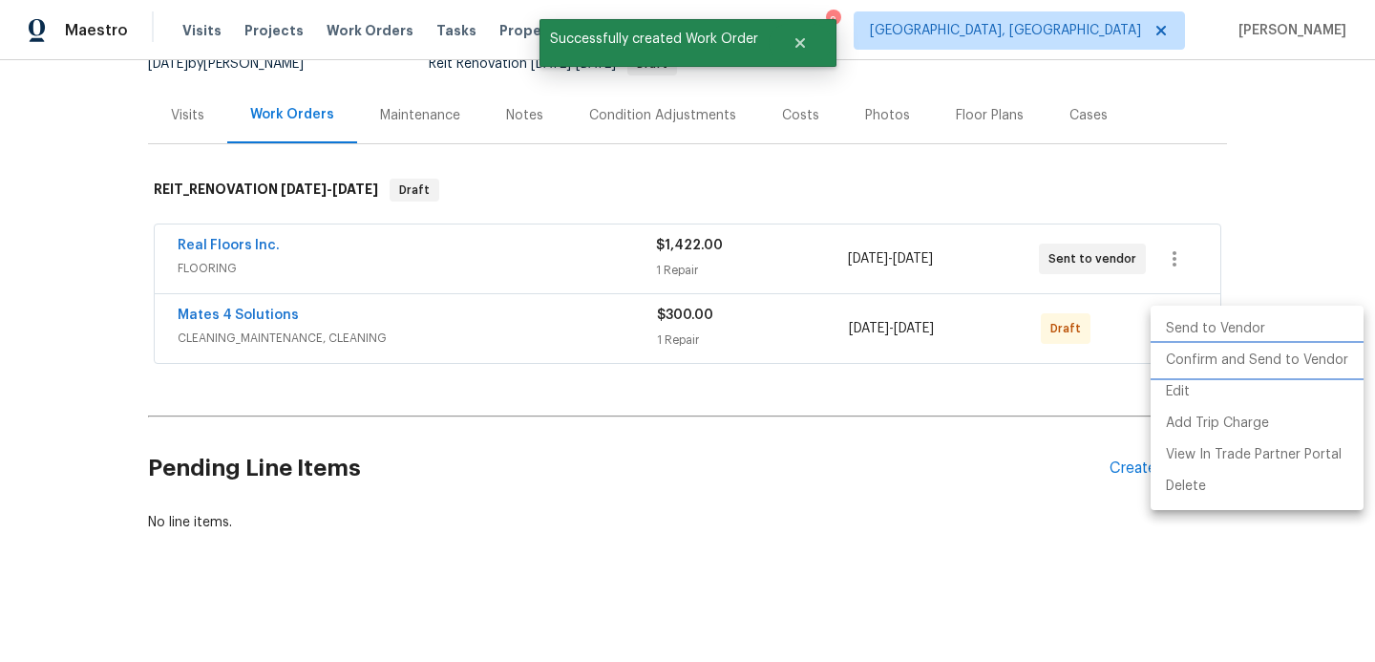
click at [1186, 361] on li "Confirm and Send to Vendor" at bounding box center [1256, 361] width 213 height 32
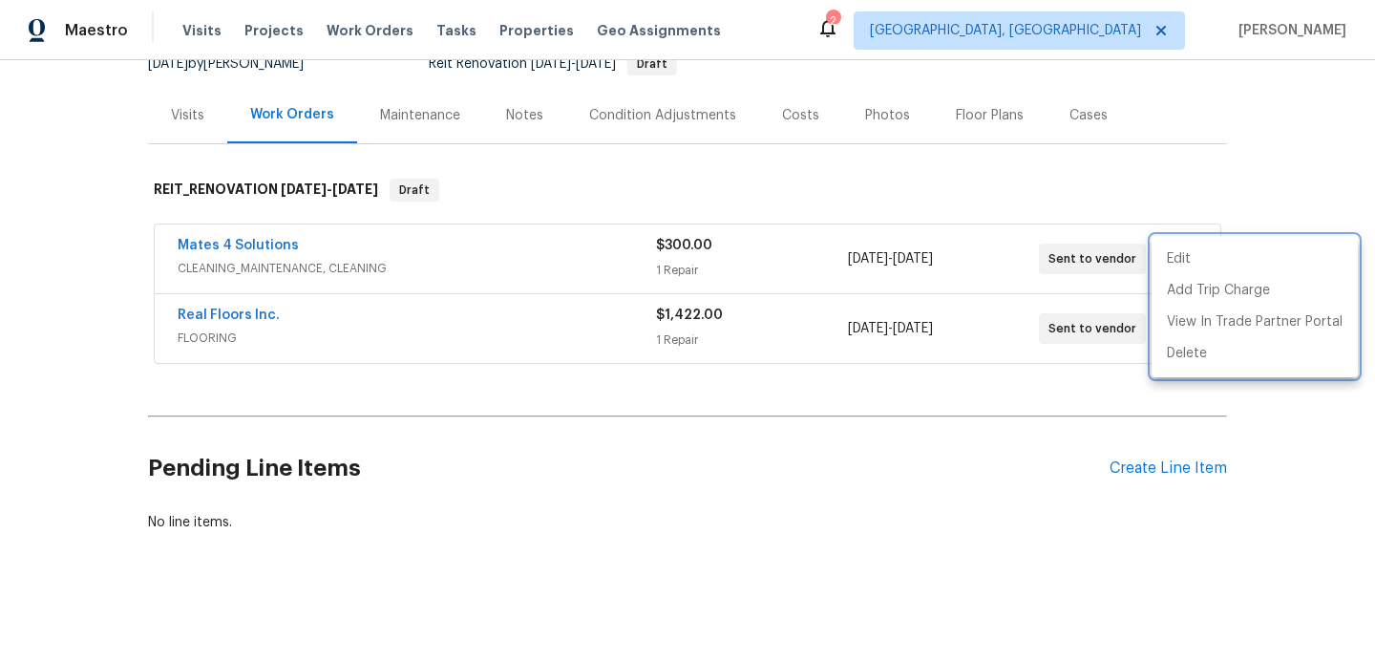
click at [239, 244] on div at bounding box center [687, 331] width 1375 height 662
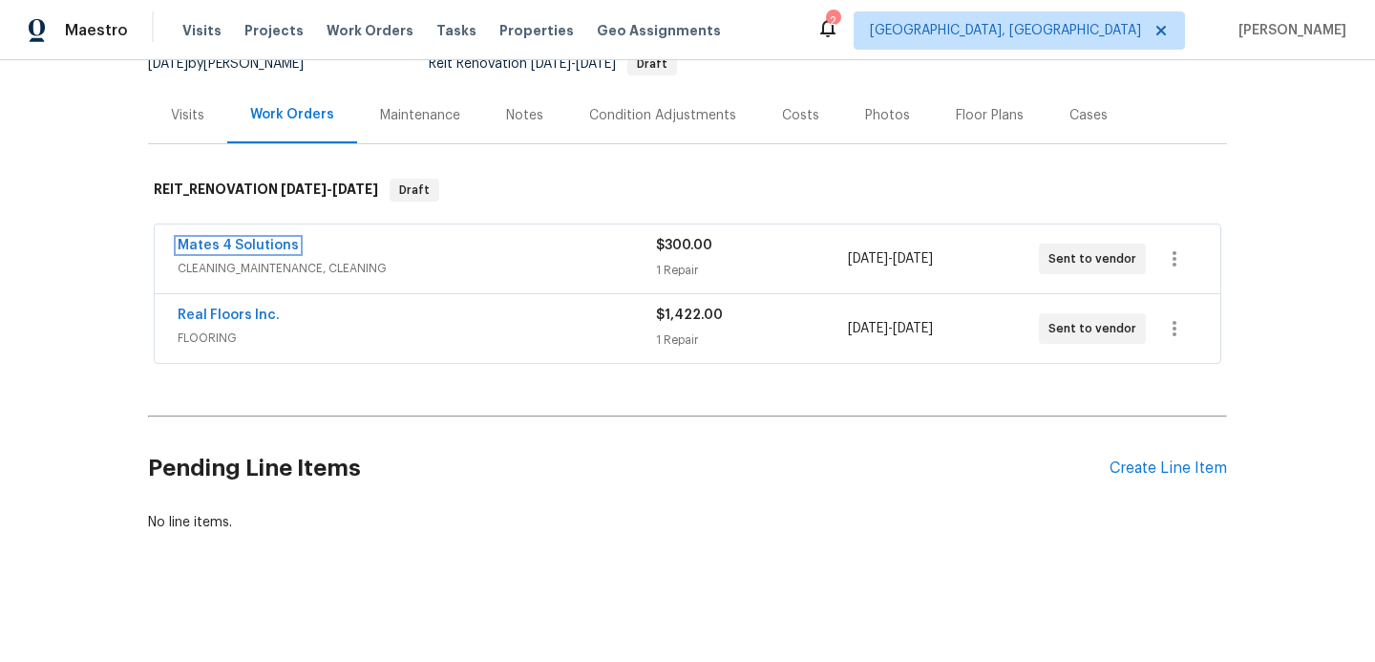
click at [239, 244] on link "Mates 4 Solutions" at bounding box center [238, 245] width 121 height 13
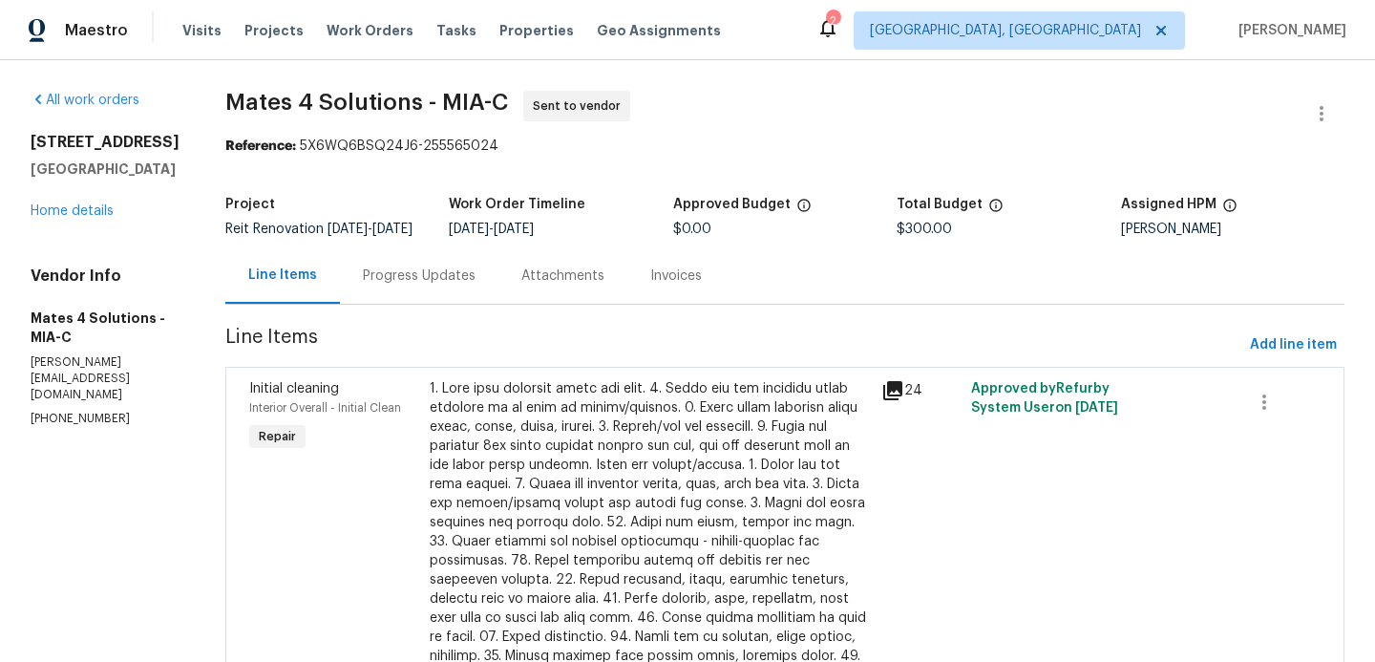
click at [439, 274] on div "Progress Updates" at bounding box center [419, 275] width 158 height 56
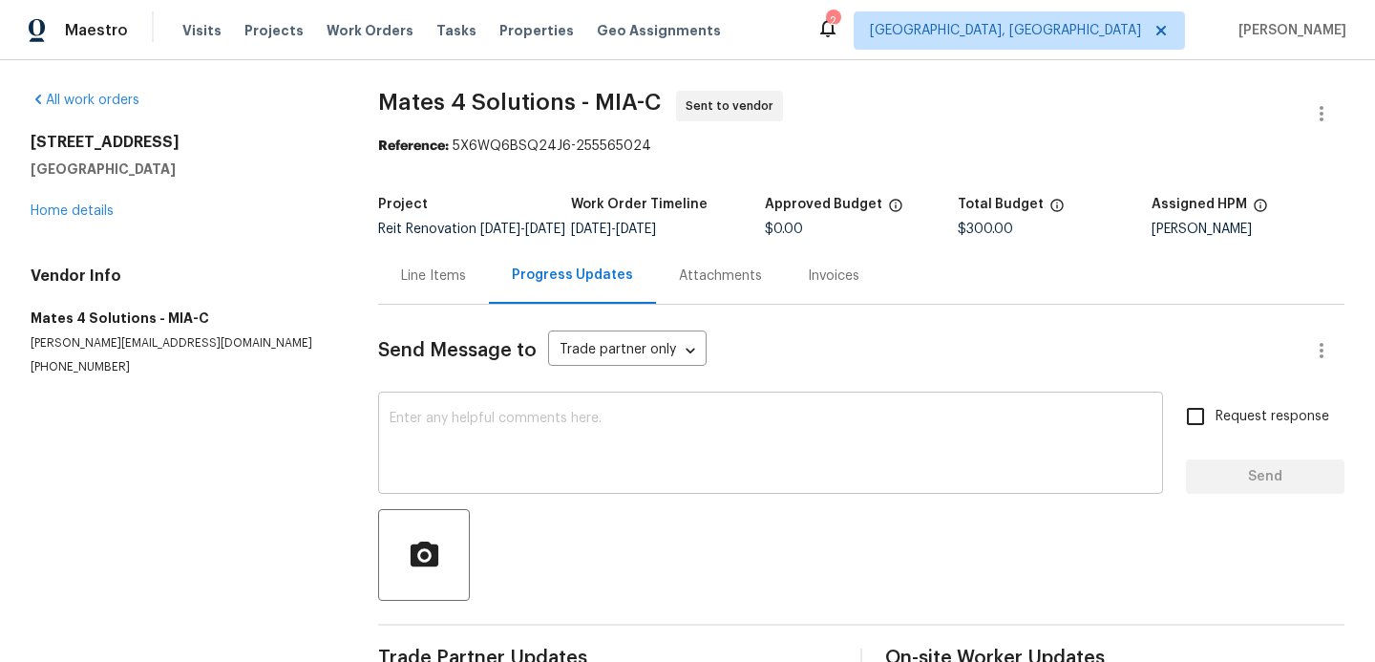
click at [542, 456] on textarea at bounding box center [770, 444] width 762 height 67
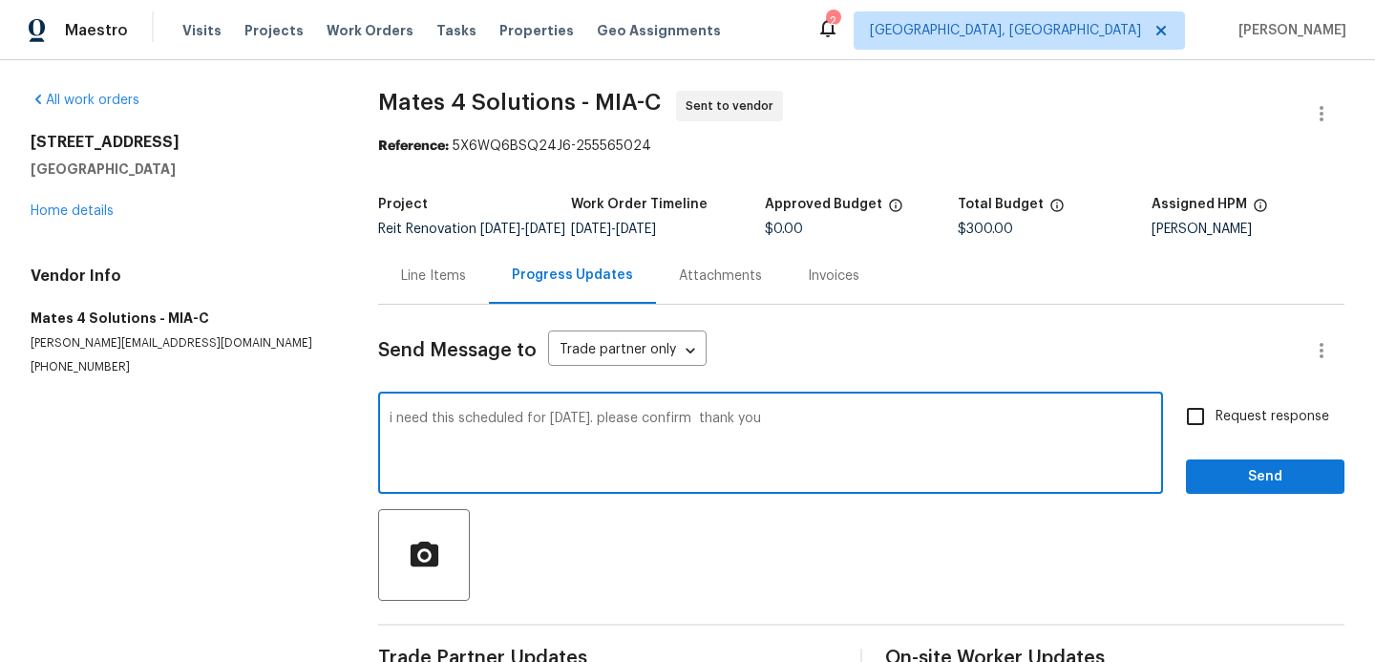
click at [546, 431] on textarea "i need this scheduled for [DATE]. please confirm thank you" at bounding box center [770, 444] width 762 height 67
click at [546, 427] on textarea "i need this scheduled for [DATE]. please confirm thank you" at bounding box center [770, 444] width 762 height 67
click at [888, 446] on textarea "i need this scheduled for morning [DATE][DATE]. please confirm thank you" at bounding box center [770, 444] width 762 height 67
type textarea "i need this scheduled for morning [DATE][DATE]. please confirm thank you"
click at [1194, 432] on input "Request response" at bounding box center [1195, 416] width 40 height 40
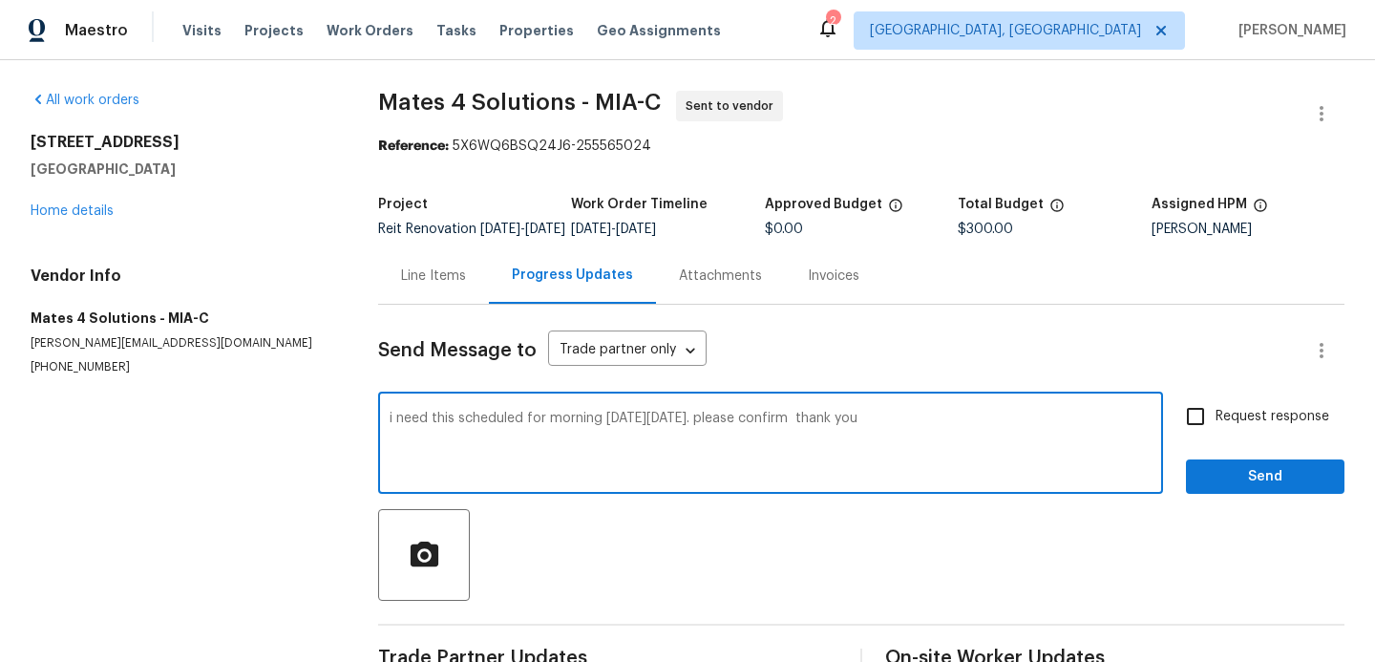
checkbox input "true"
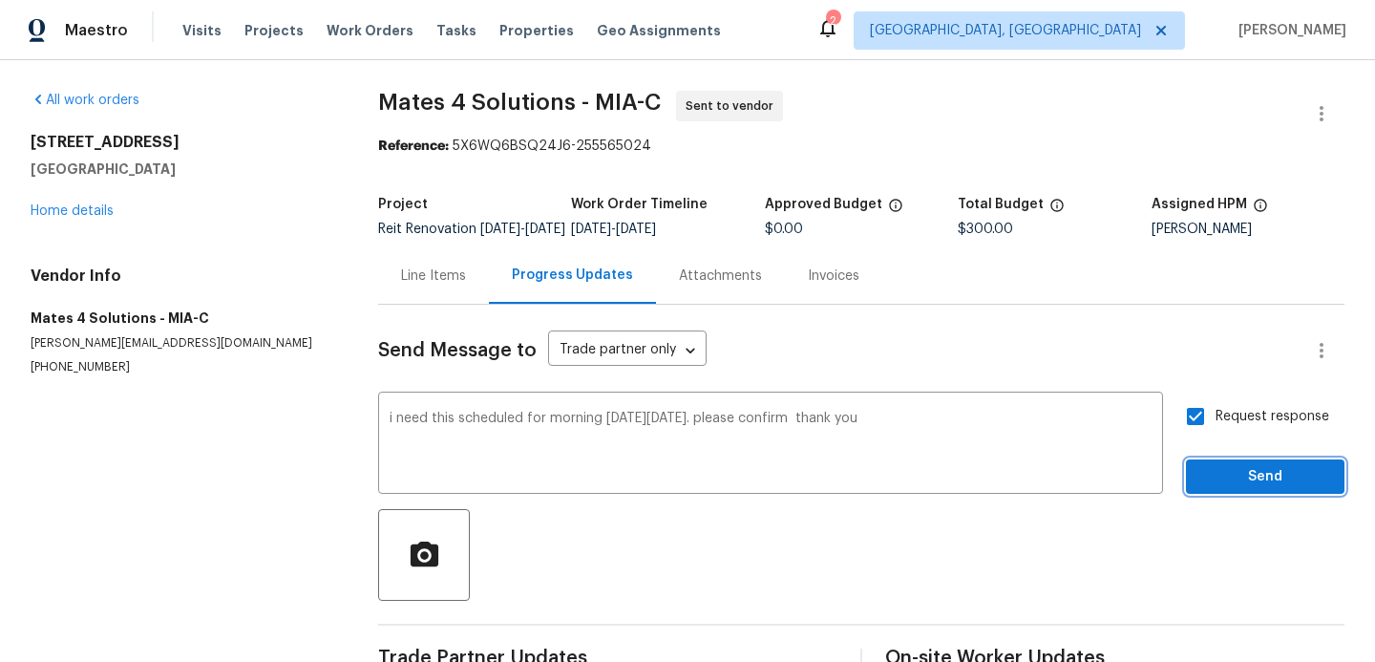
click at [1220, 489] on span "Send" at bounding box center [1265, 477] width 128 height 24
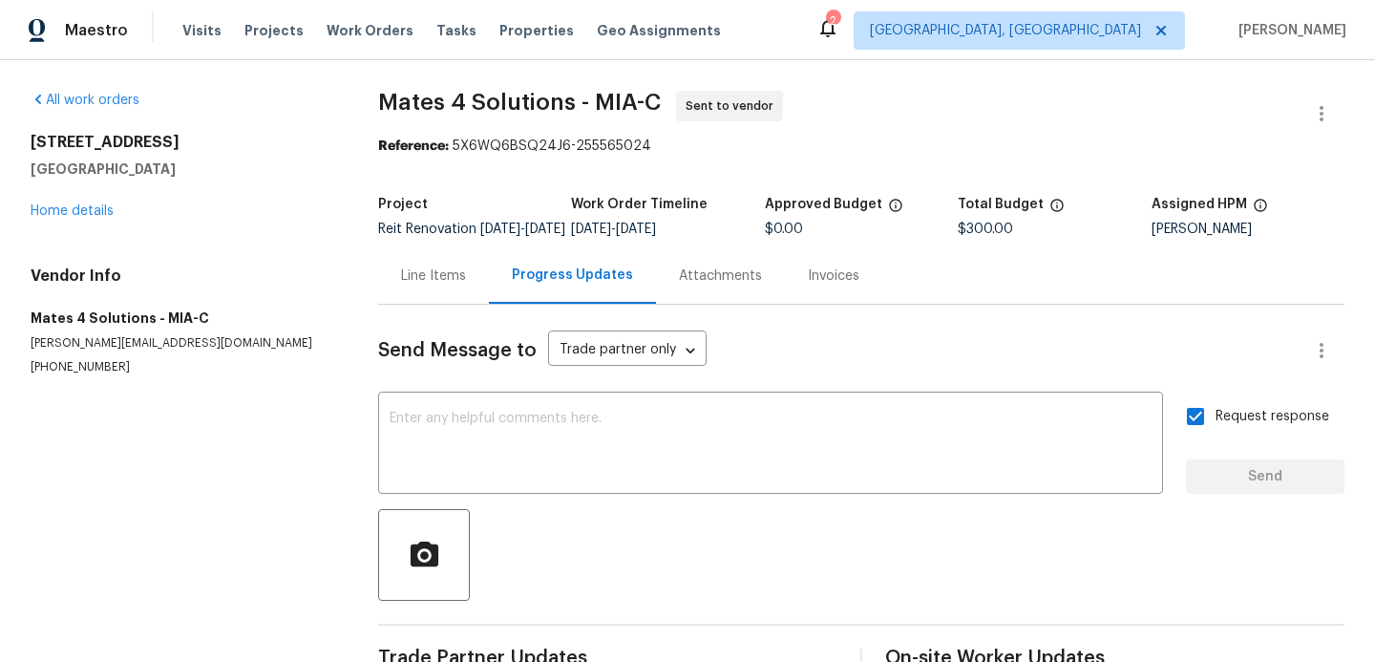
scroll to position [155, 0]
